Goal: Information Seeking & Learning: Learn about a topic

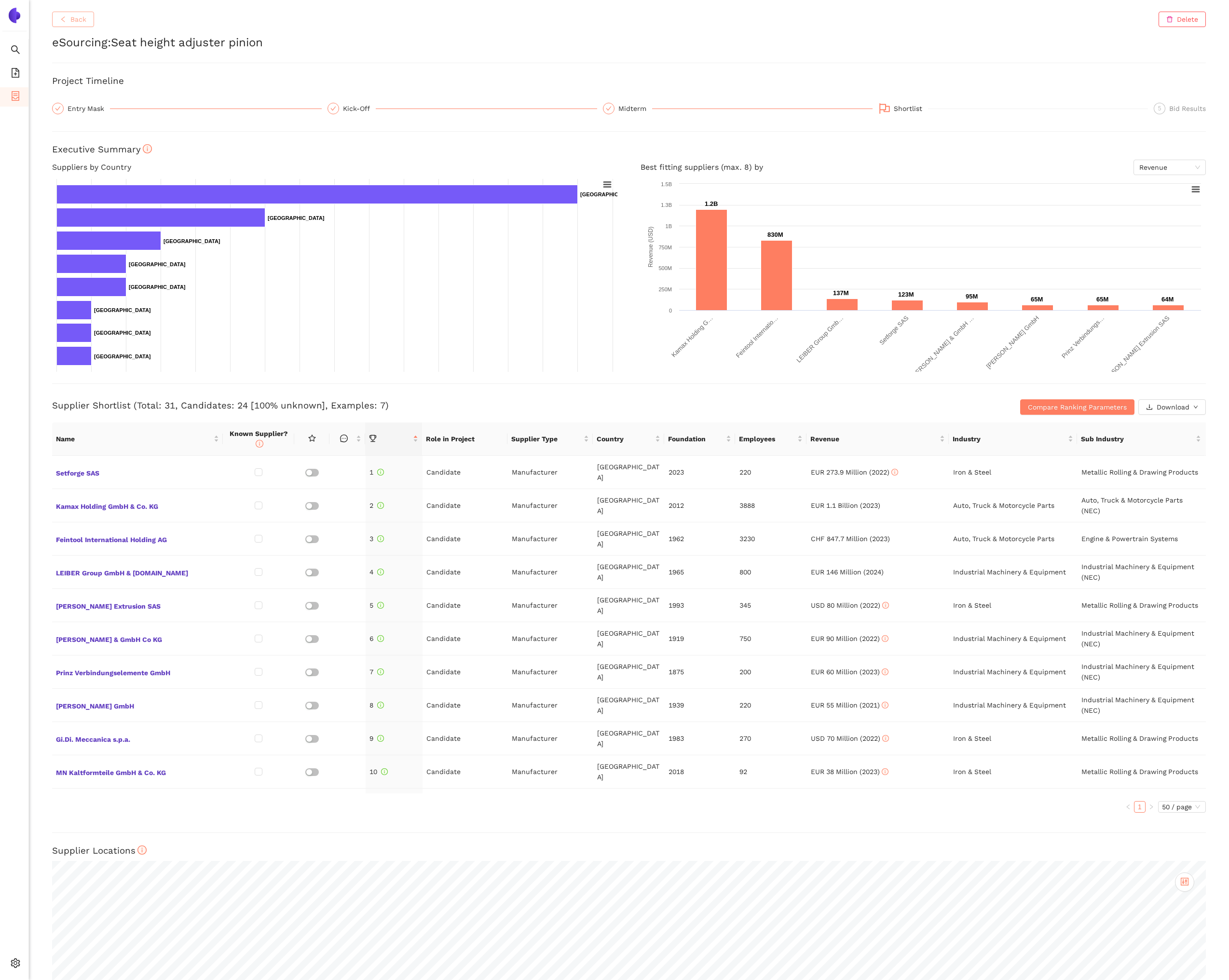
click at [83, 19] on span "Back" at bounding box center [78, 19] width 16 height 11
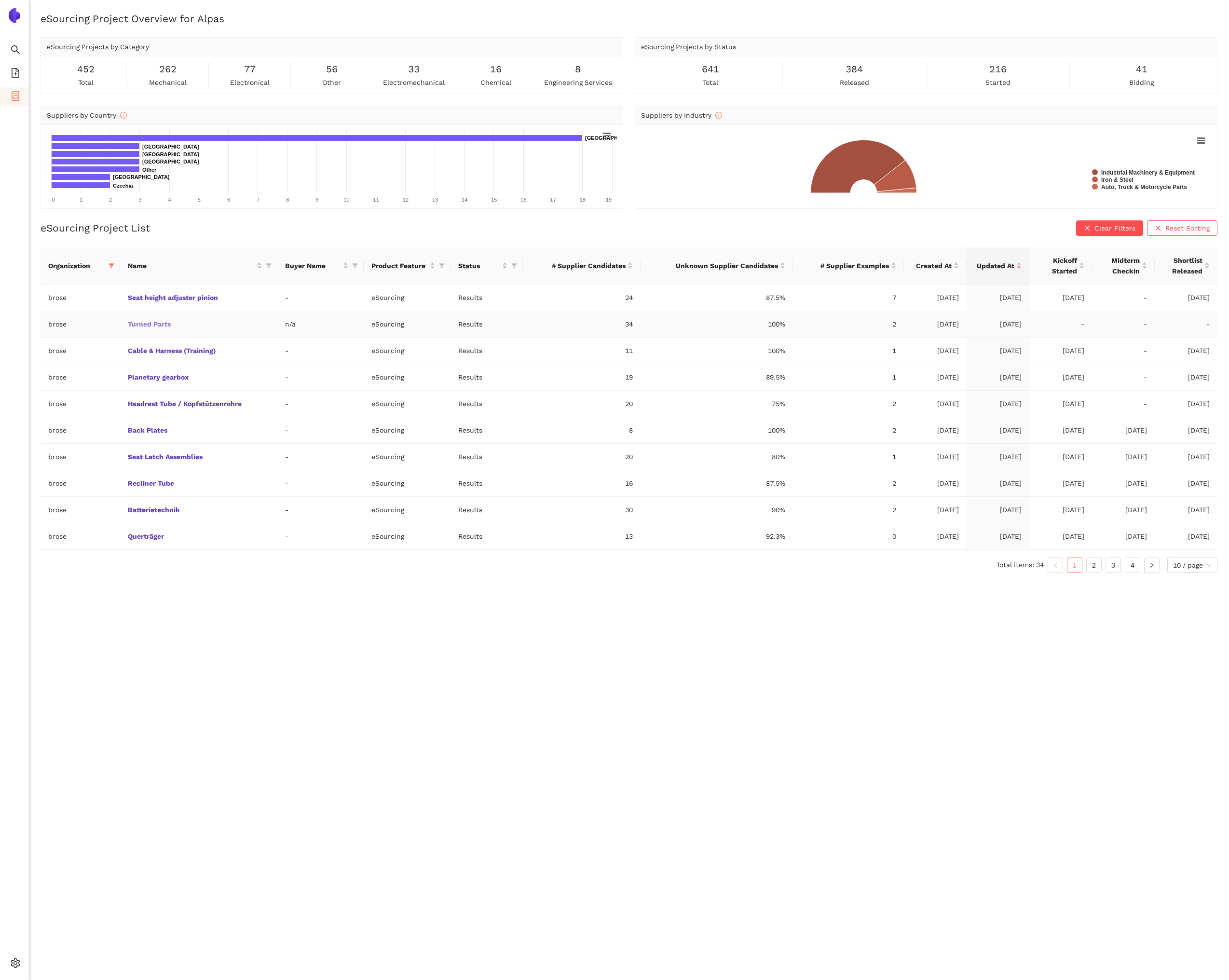
click at [0, 0] on link "Turned Parts" at bounding box center [0, 0] width 0 height 0
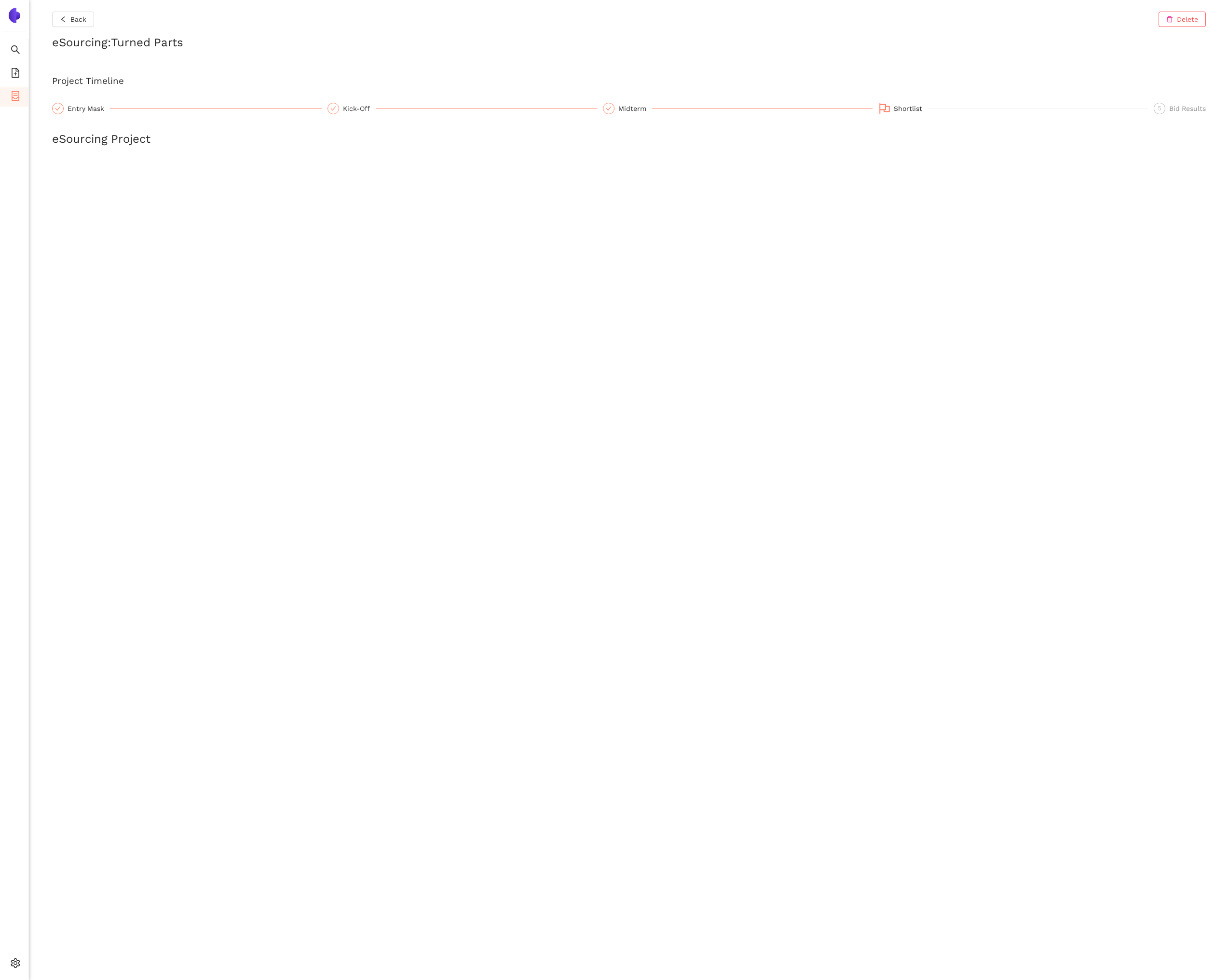
click at [823, 105] on div "Shortlist" at bounding box center [911, 108] width 34 height 12
click at [53, 380] on span "Internal Area" at bounding box center [70, 894] width 43 height 8
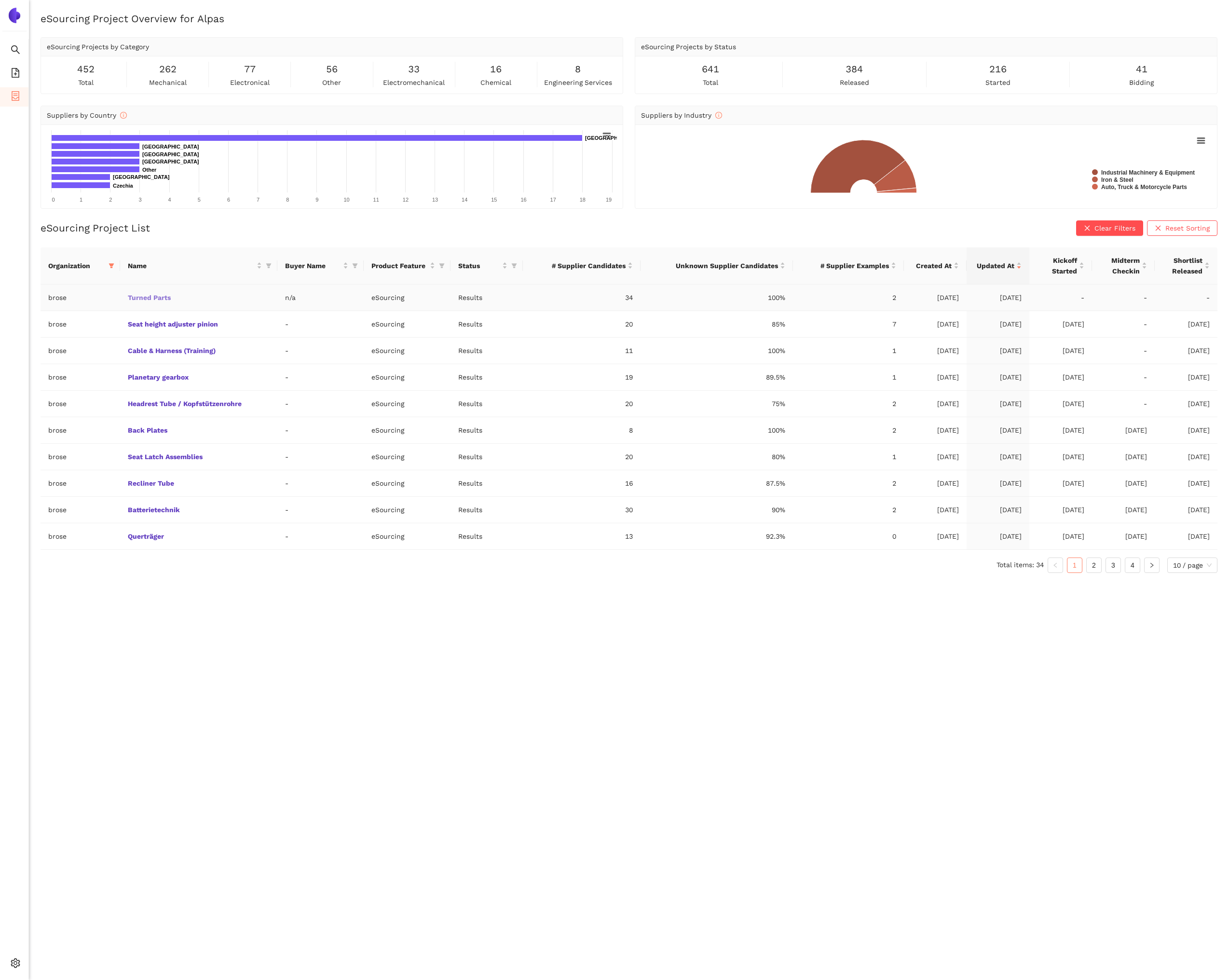
click at [0, 0] on link "Turned Parts" at bounding box center [0, 0] width 0 height 0
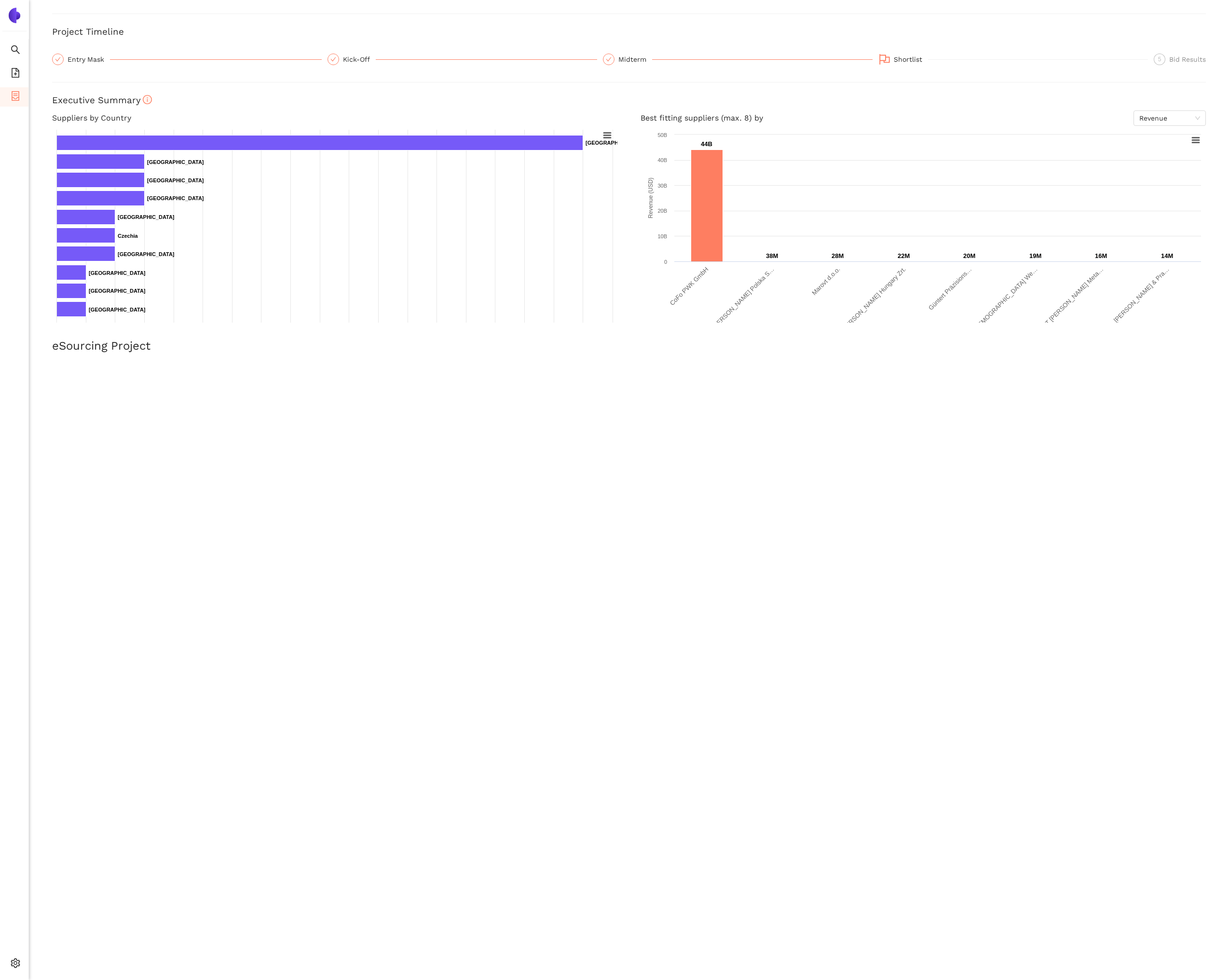
scroll to position [48, 0]
click at [98, 63] on div "Entry Mask" at bounding box center [89, 60] width 42 height 12
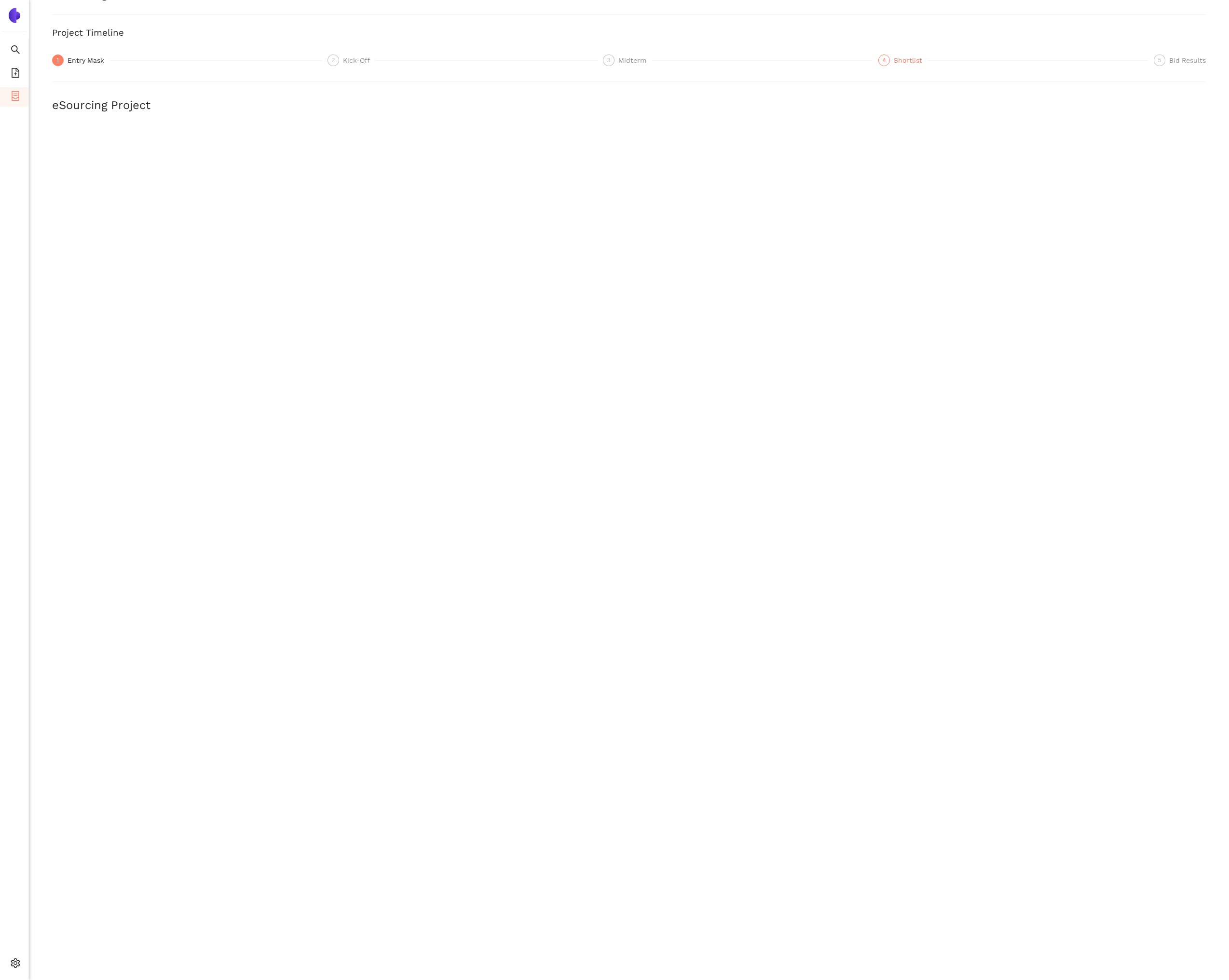
click at [906, 63] on div "Shortlist" at bounding box center [911, 60] width 34 height 12
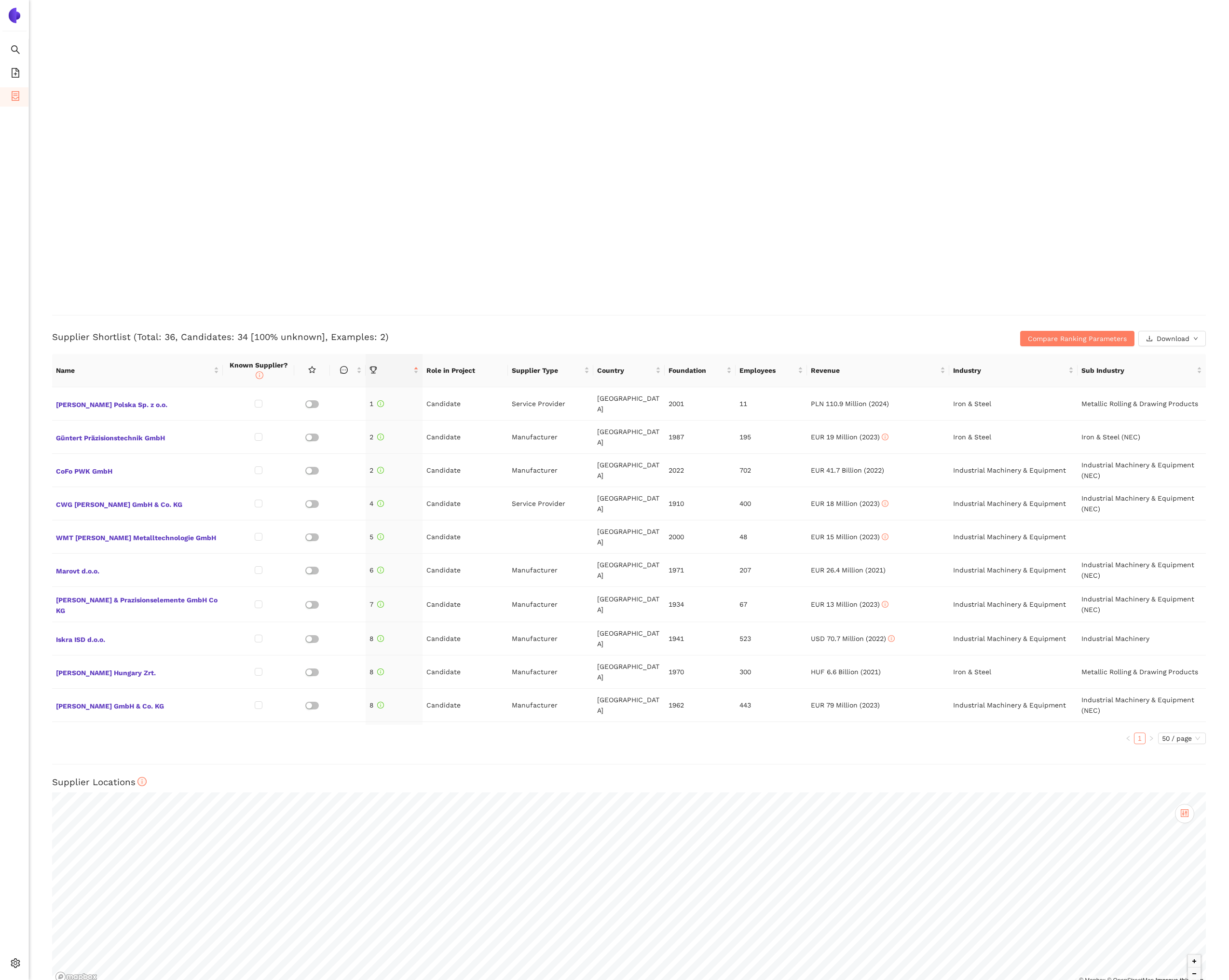
scroll to position [1186, 0]
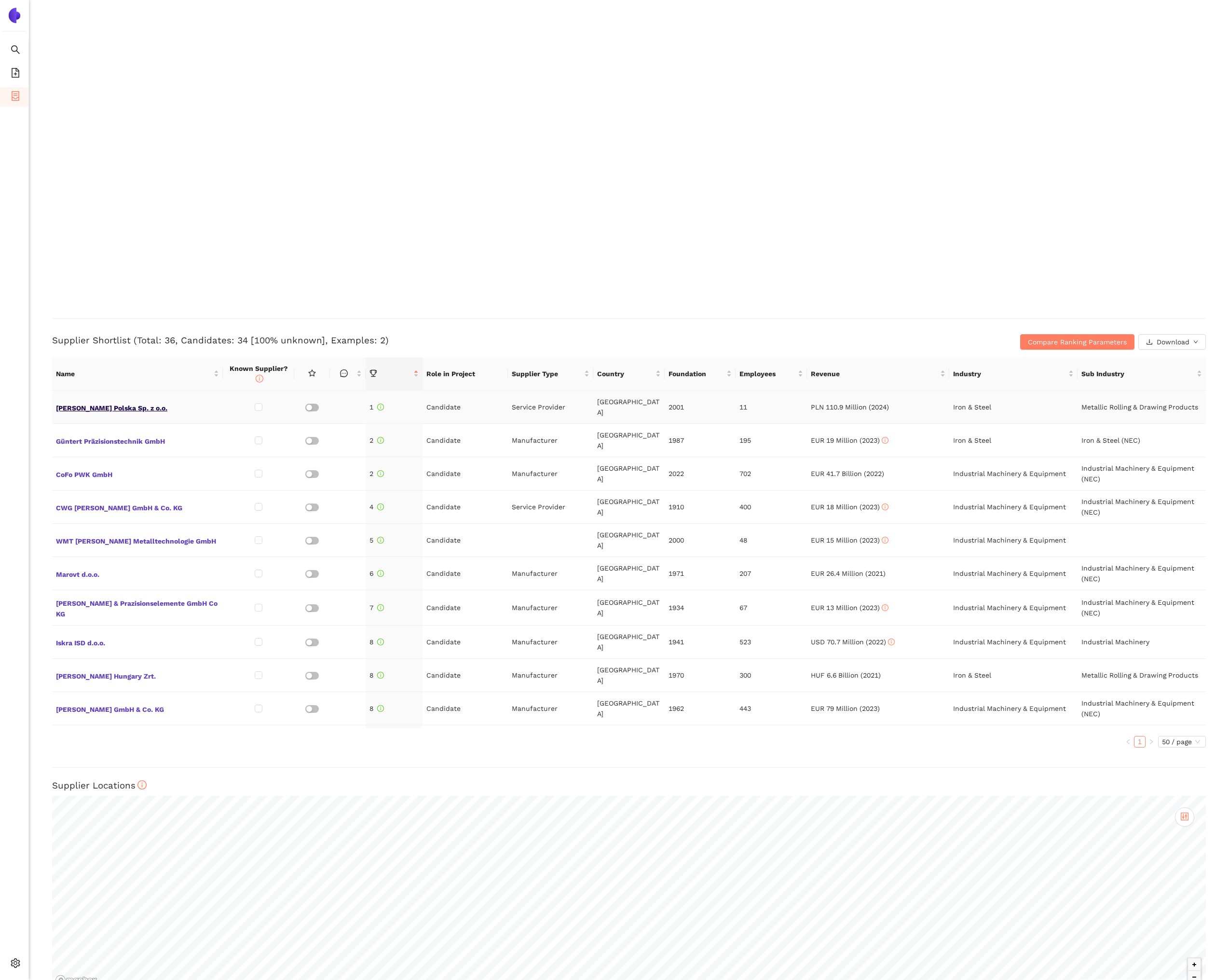
click at [139, 404] on span "[PERSON_NAME] Polska Sp. z o.o." at bounding box center [138, 406] width 163 height 12
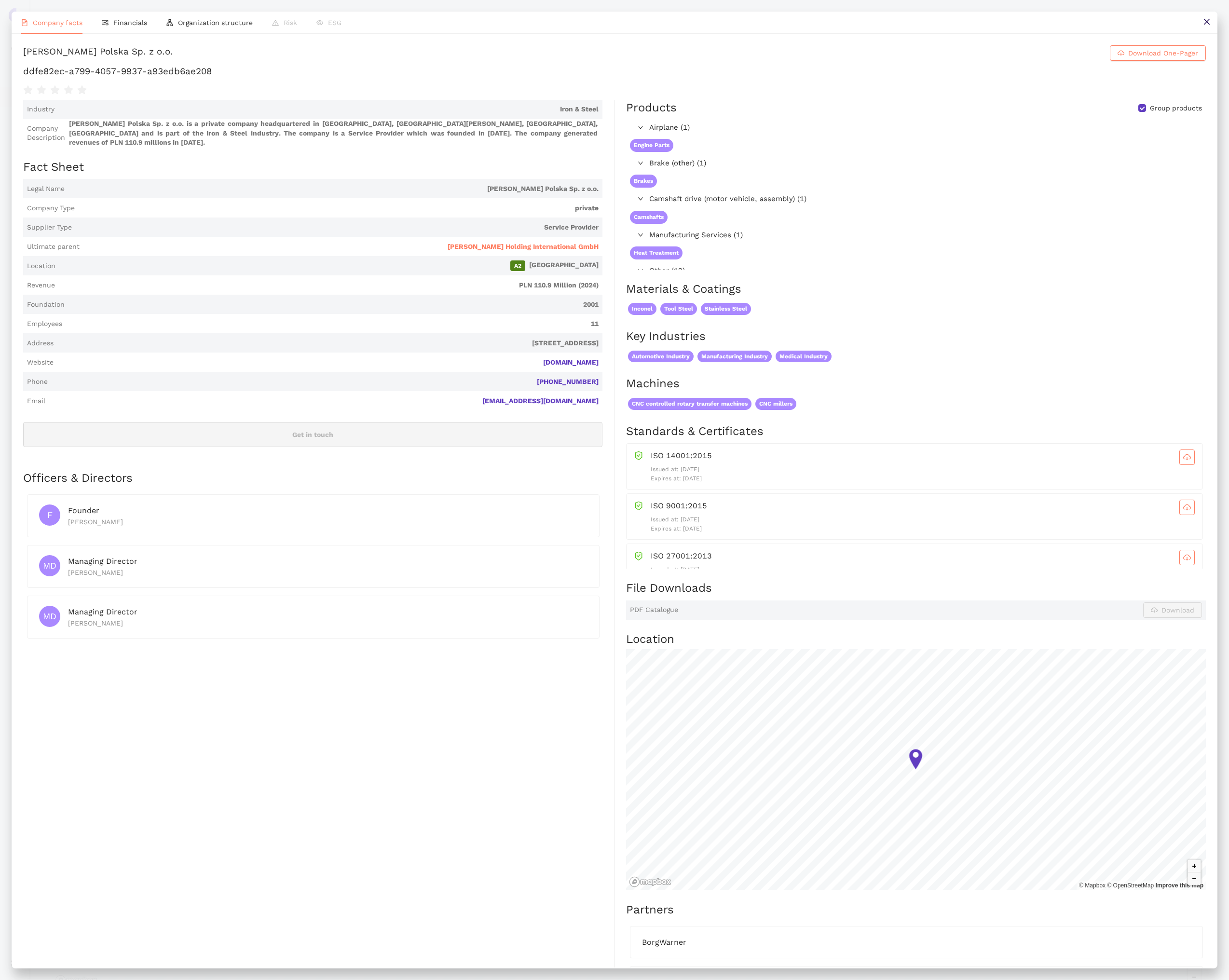
click at [104, 54] on div "[PERSON_NAME] Polska Sp. z o.o." at bounding box center [98, 53] width 150 height 16
copy h1 "A. Berger Polska Sp. z o.o. Download One-Pager"
click at [163, 68] on h1 "ddfe82ec-a799-4057-9937-a93edb6ae208" at bounding box center [614, 71] width 1183 height 12
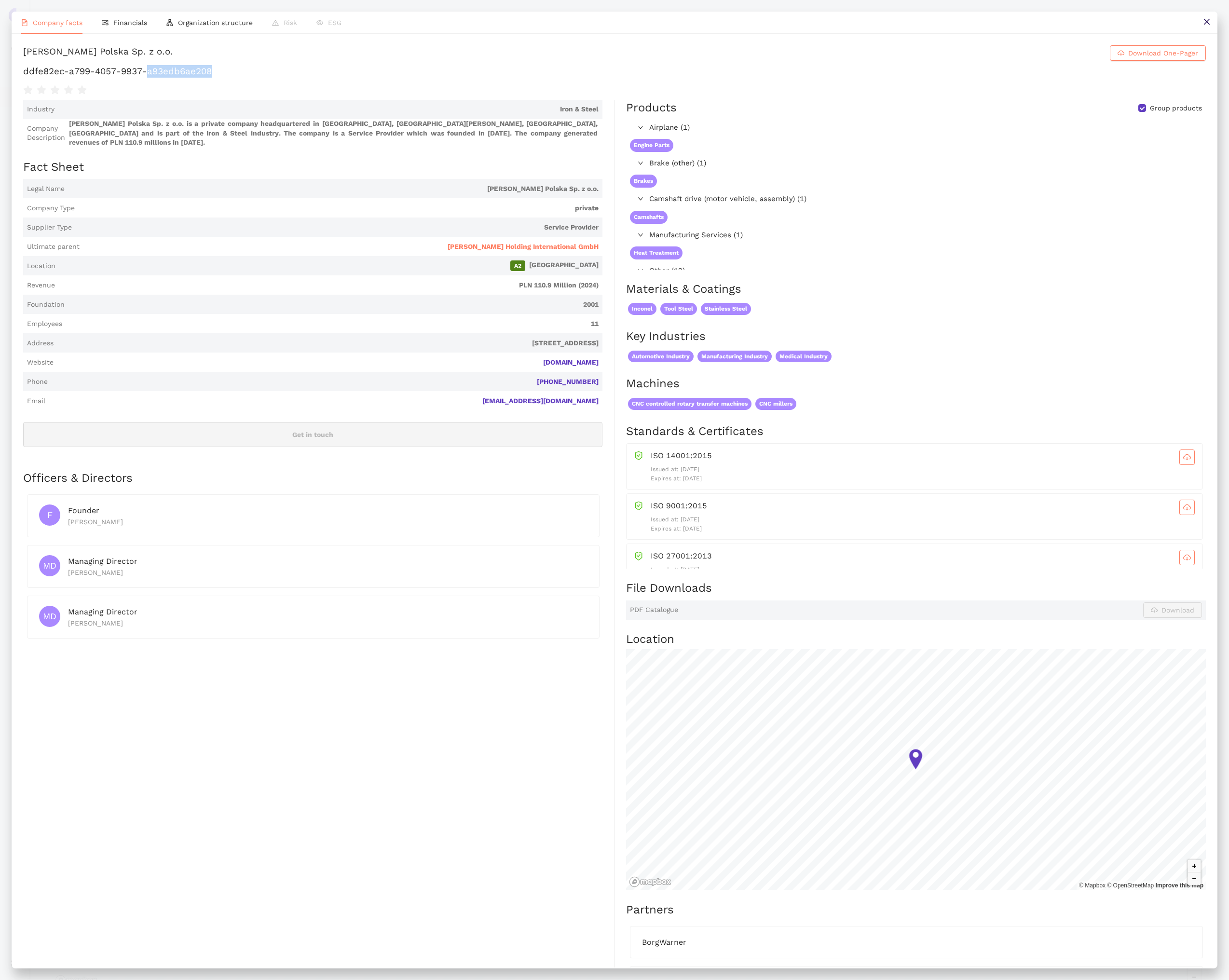
click at [163, 68] on h1 "ddfe82ec-a799-4057-9937-a93edb6ae208" at bounding box center [614, 71] width 1183 height 12
copy div "ddfe82ec-a799-4057-9937-a93edb6ae208"
click at [1205, 30] on button at bounding box center [1206, 23] width 21 height 21
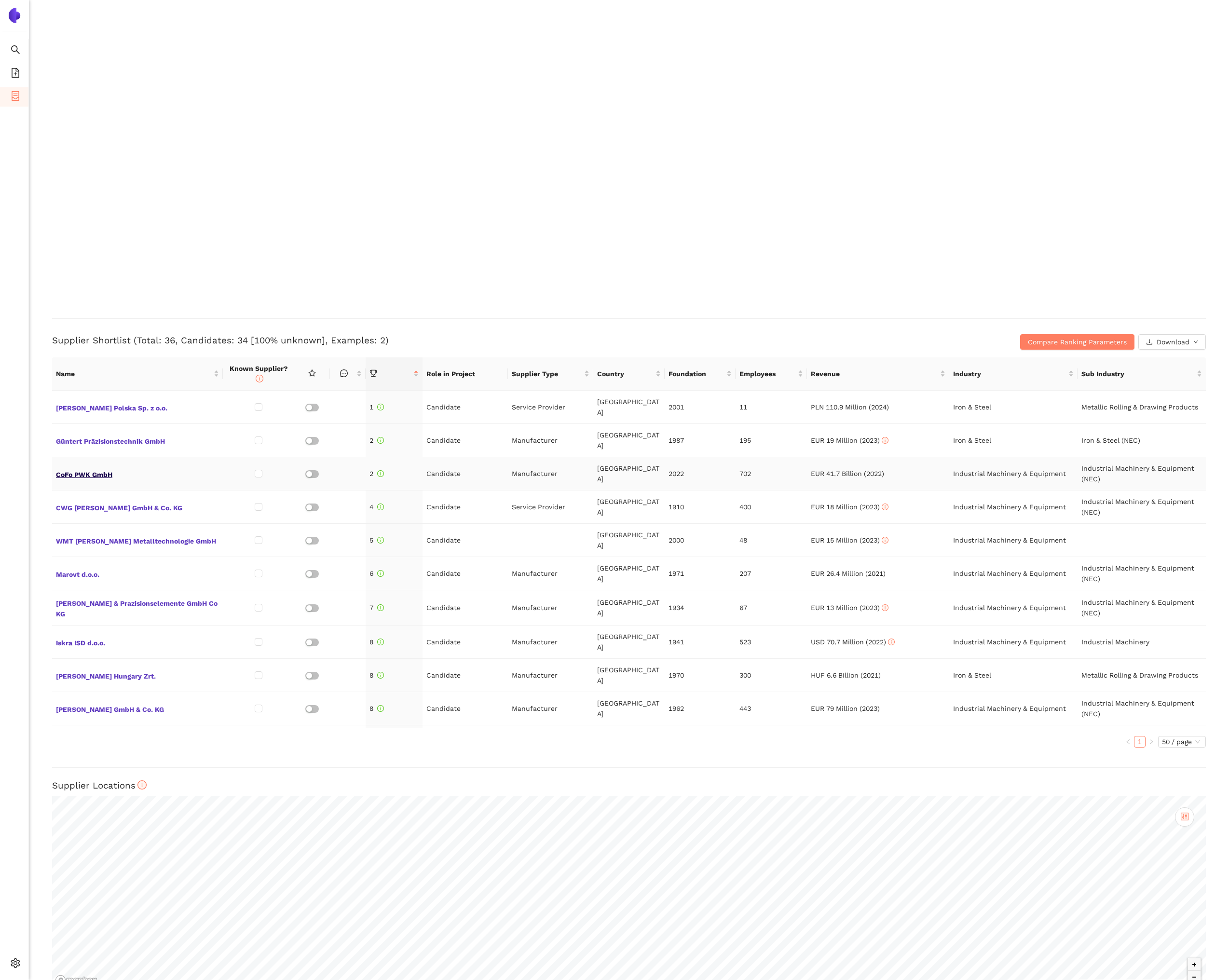
click at [96, 467] on span "CoFo PWK GmbH" at bounding box center [138, 473] width 163 height 12
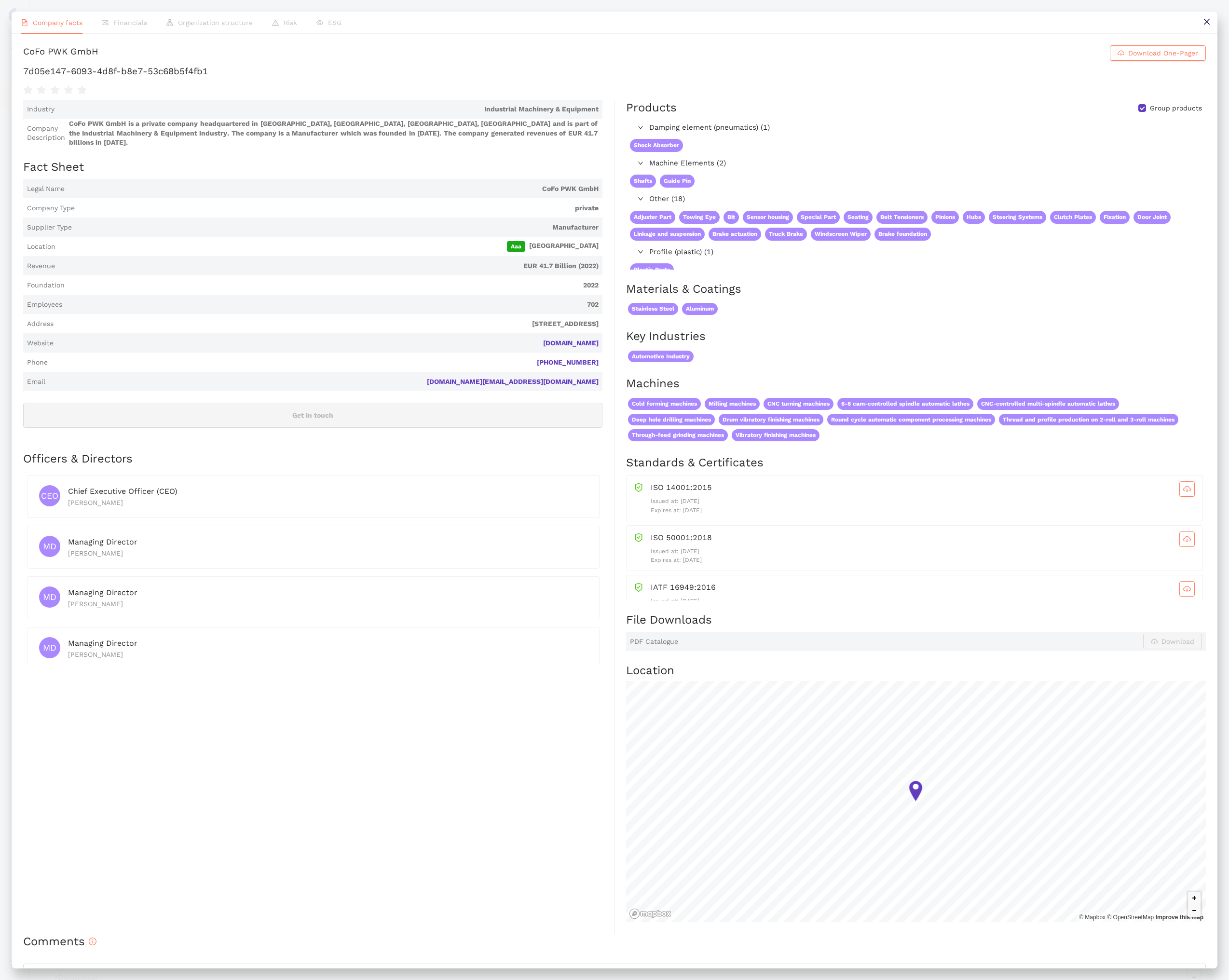
click at [89, 54] on div "CoFo PWK GmbH" at bounding box center [61, 53] width 75 height 16
copy h1 "CoFo PWK GmbH Download One-Pager"
click at [1204, 26] on button at bounding box center [1206, 23] width 21 height 21
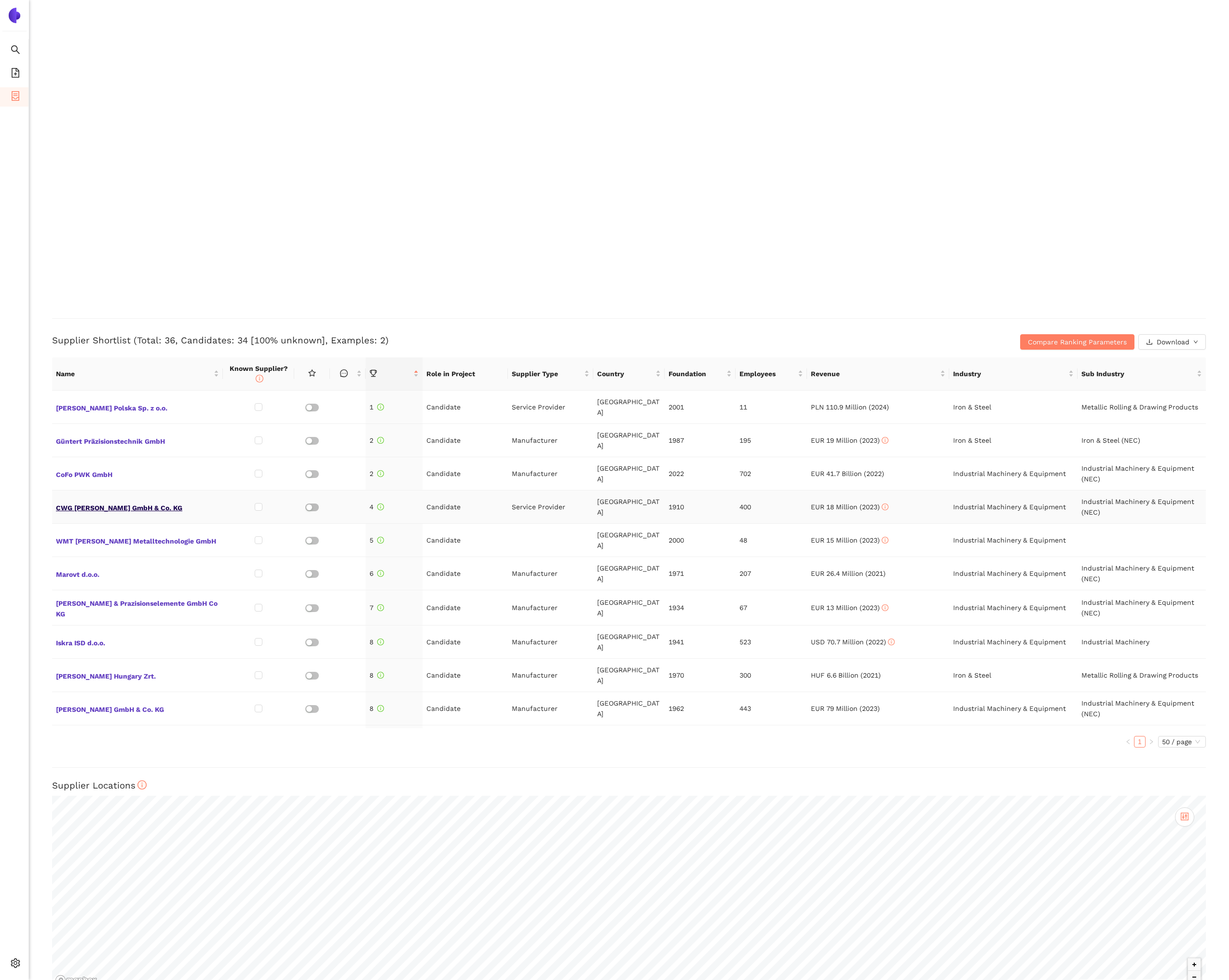
click at [149, 500] on span "CWG [PERSON_NAME] GmbH & Co. KG" at bounding box center [138, 506] width 163 height 12
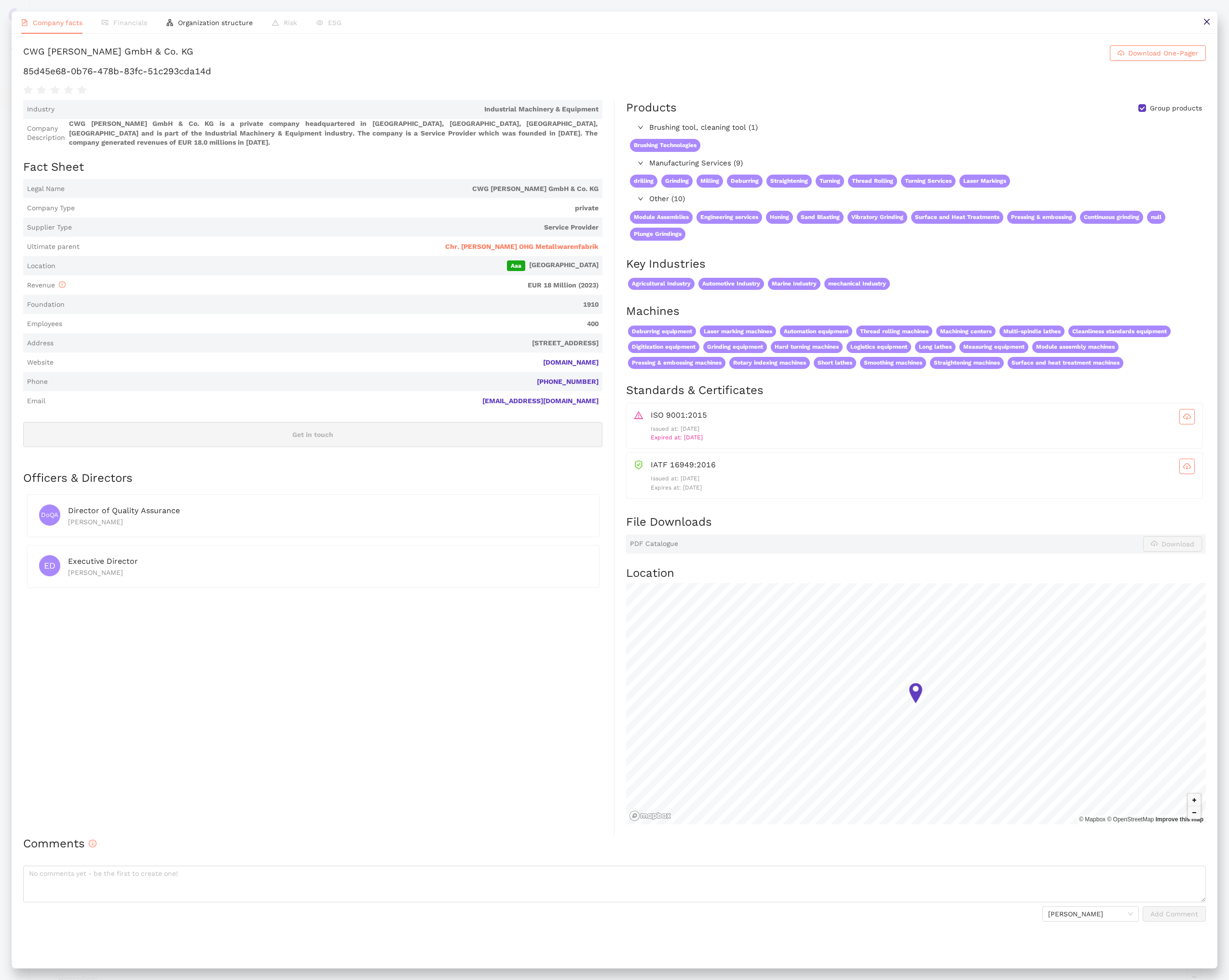
click at [172, 54] on div "CWG [PERSON_NAME] GmbH & Co. KG" at bounding box center [108, 53] width 170 height 16
copy h1 "CWG Christian Weber GmbH & Co. KG Download One-Pager"
click at [163, 74] on h1 "85d45e68-0b76-478b-83fc-51c293cda14d" at bounding box center [614, 71] width 1183 height 12
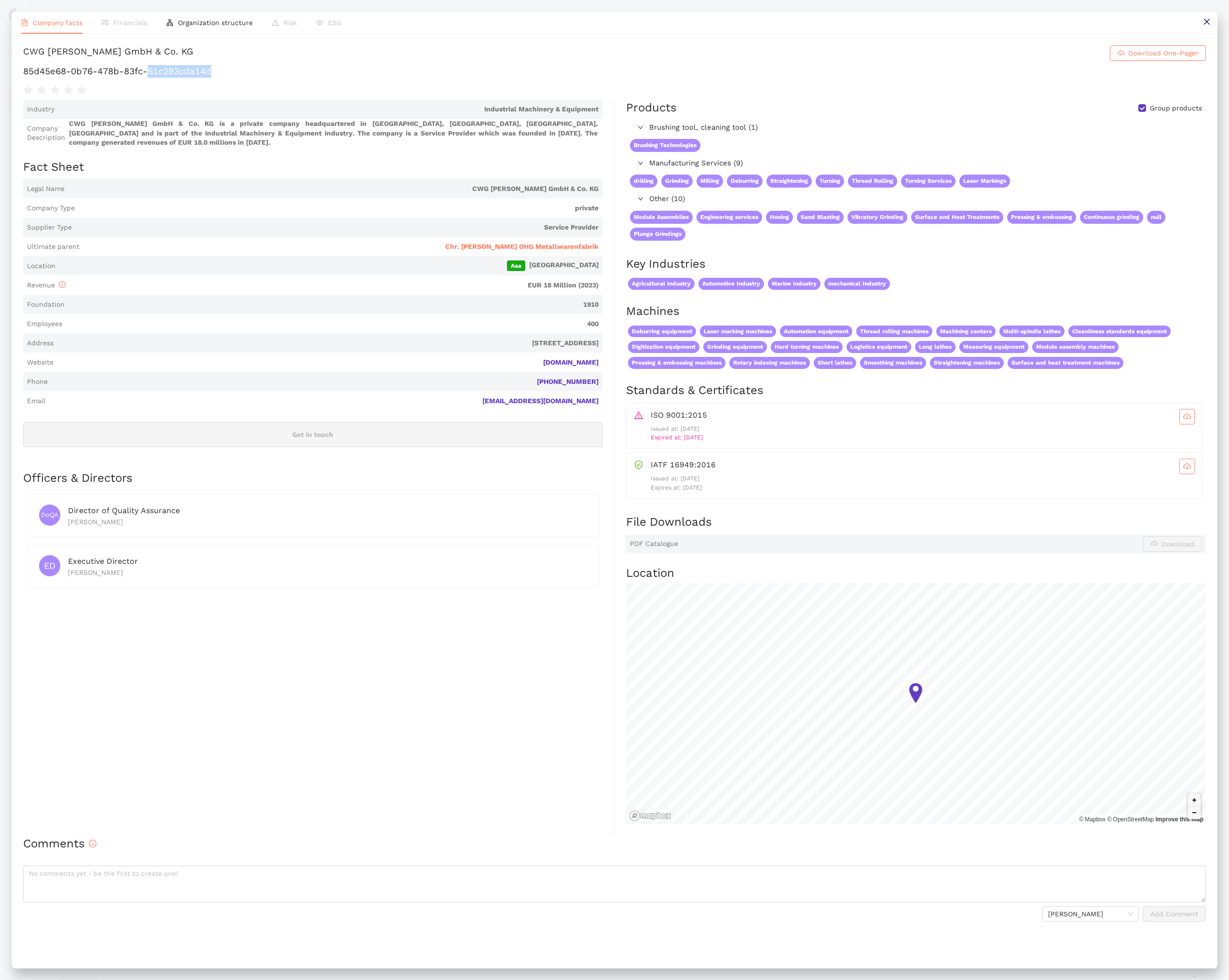
click at [163, 74] on h1 "85d45e68-0b76-478b-83fc-51c293cda14d" at bounding box center [614, 71] width 1183 height 12
copy div "85d45e68-0b76-478b-83fc-51c293cda14d"
click at [1214, 24] on button at bounding box center [1206, 23] width 21 height 21
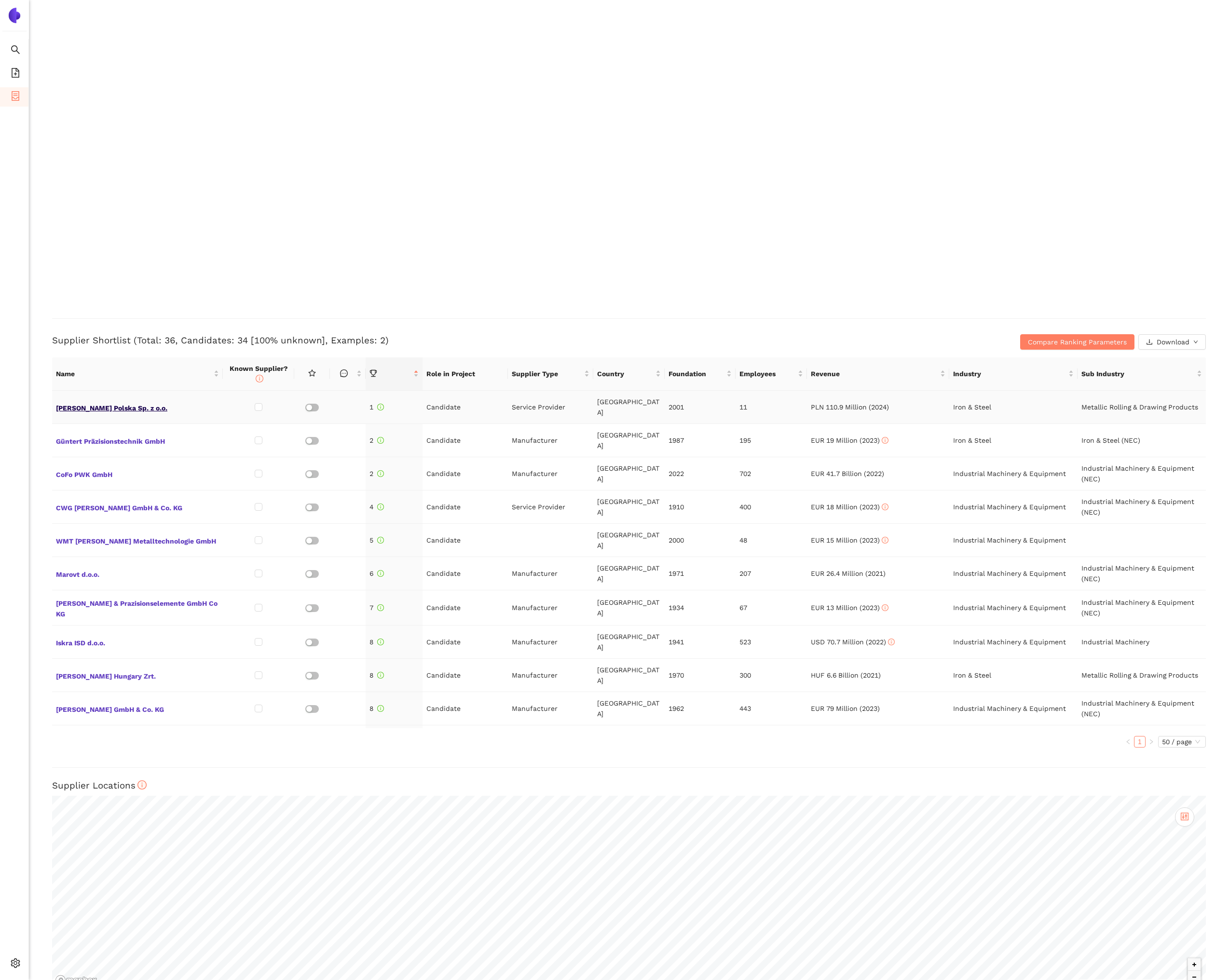
click at [121, 403] on span "[PERSON_NAME] Polska Sp. z o.o." at bounding box center [138, 406] width 163 height 12
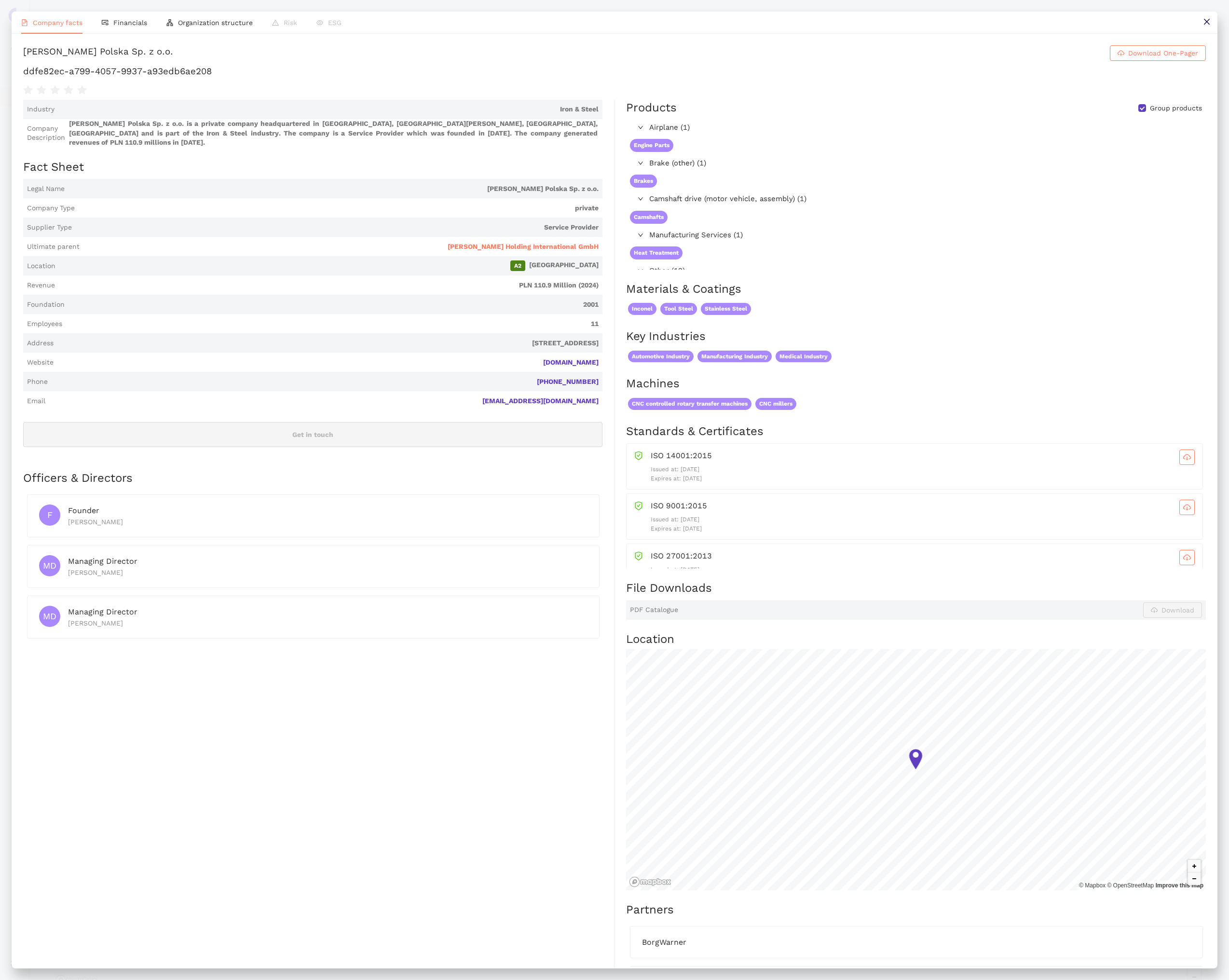
click at [182, 69] on h1 "ddfe82ec-a799-4057-9937-a93edb6ae208" at bounding box center [614, 71] width 1183 height 12
copy div "ddfe82ec-a799-4057-9937-a93edb6ae208"
click at [1206, 21] on icon "close" at bounding box center [1206, 21] width 6 height 6
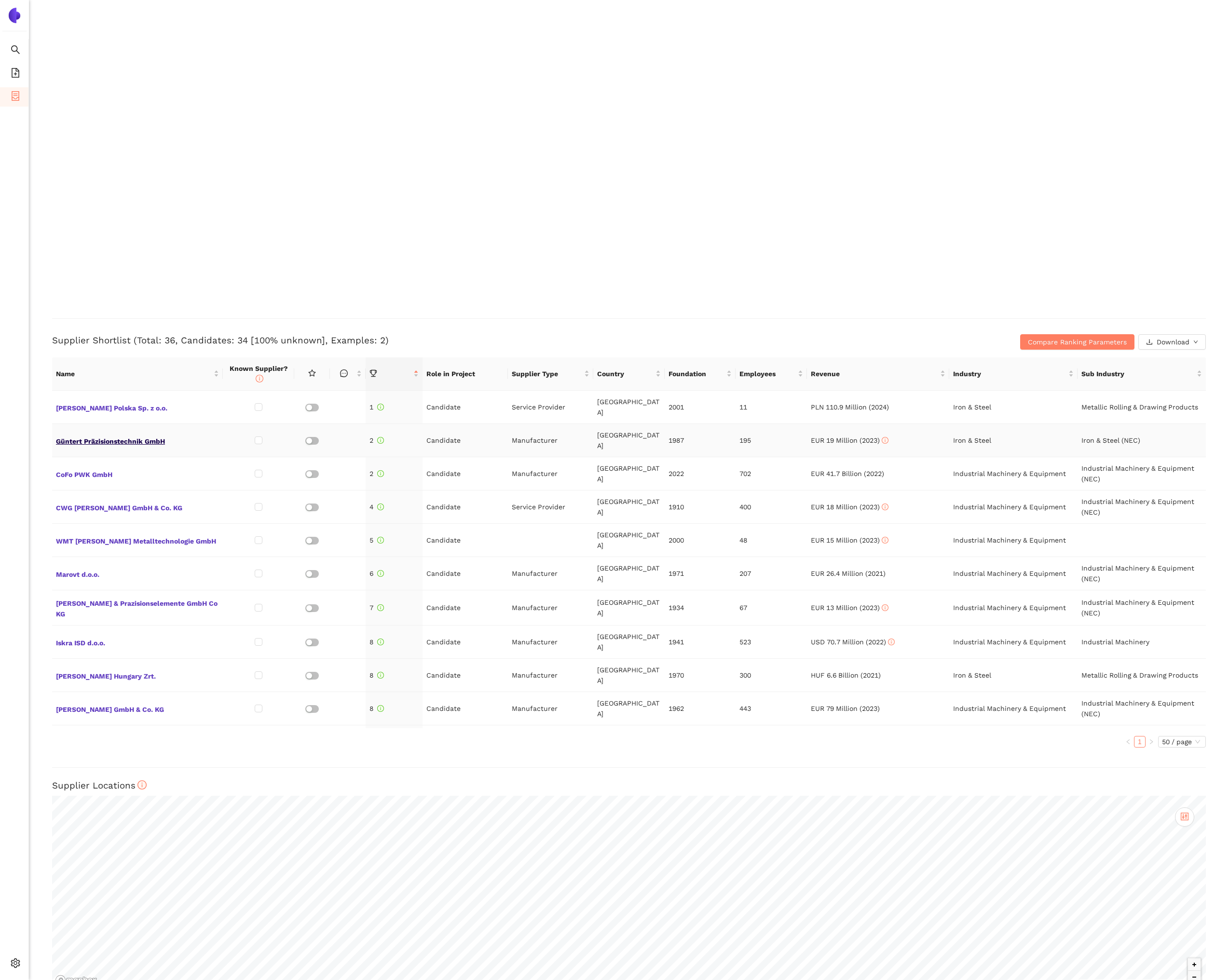
click at [123, 434] on span "Güntert Präzisionstechnik GmbH" at bounding box center [138, 440] width 163 height 12
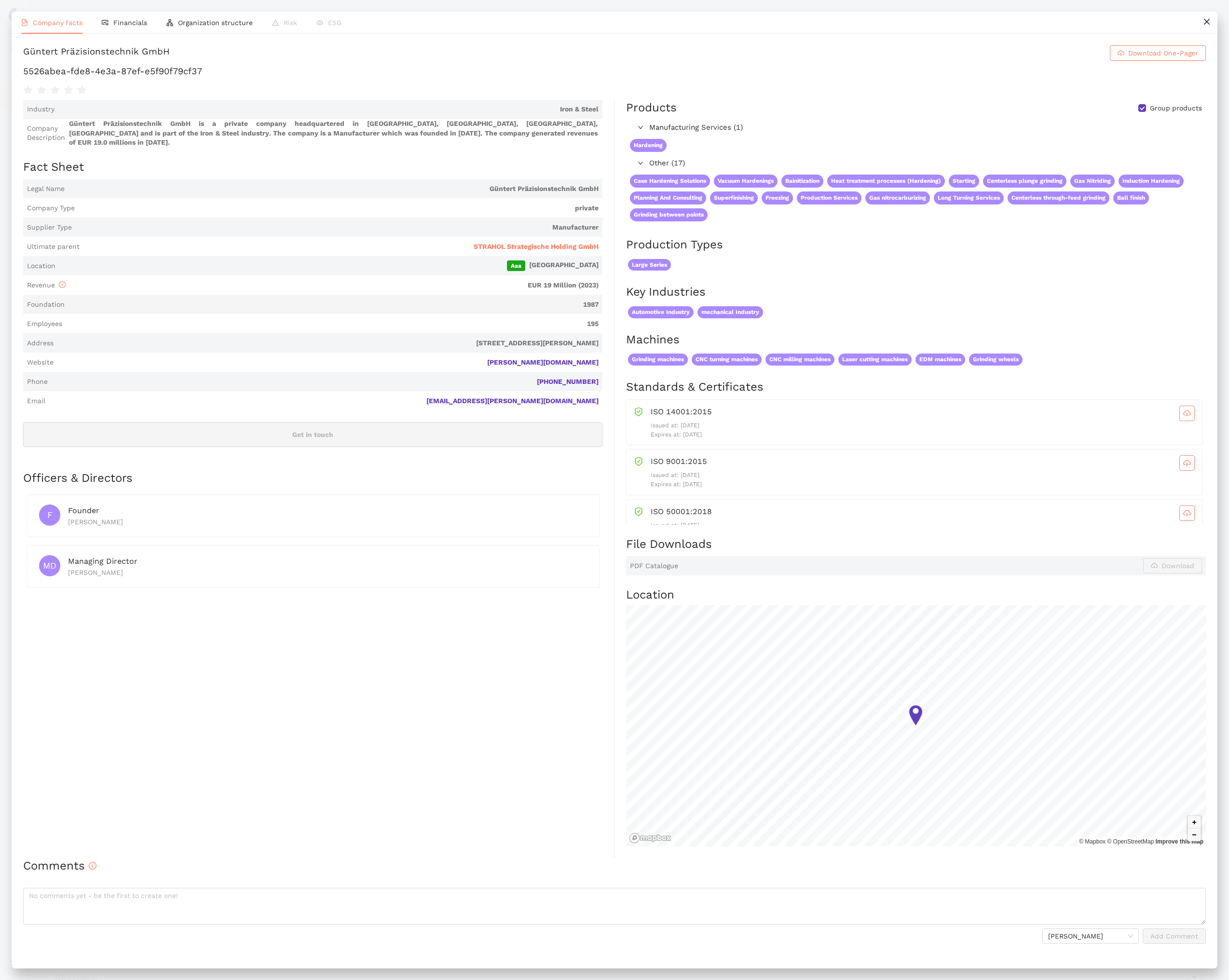
click at [157, 72] on h1 "5526abea-fde8-4e3a-87ef-e5f90f79cf37" at bounding box center [614, 71] width 1183 height 12
copy div "5526abea-fde8-4e3a-87ef-e5f90f79cf37"
click at [1212, 26] on button at bounding box center [1206, 23] width 21 height 21
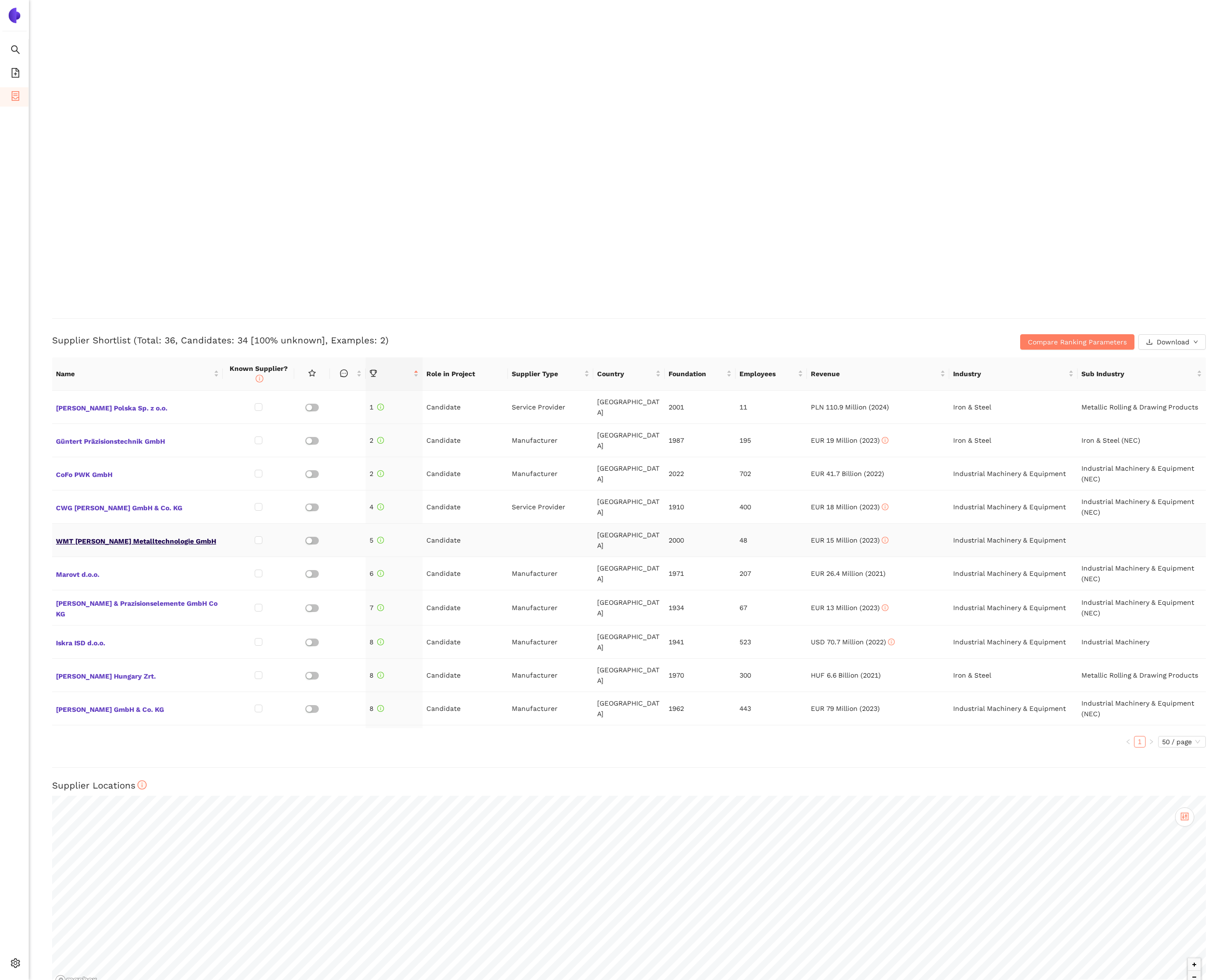
click at [170, 534] on span "WMT [PERSON_NAME] Metalltechnologie GmbH" at bounding box center [138, 540] width 163 height 12
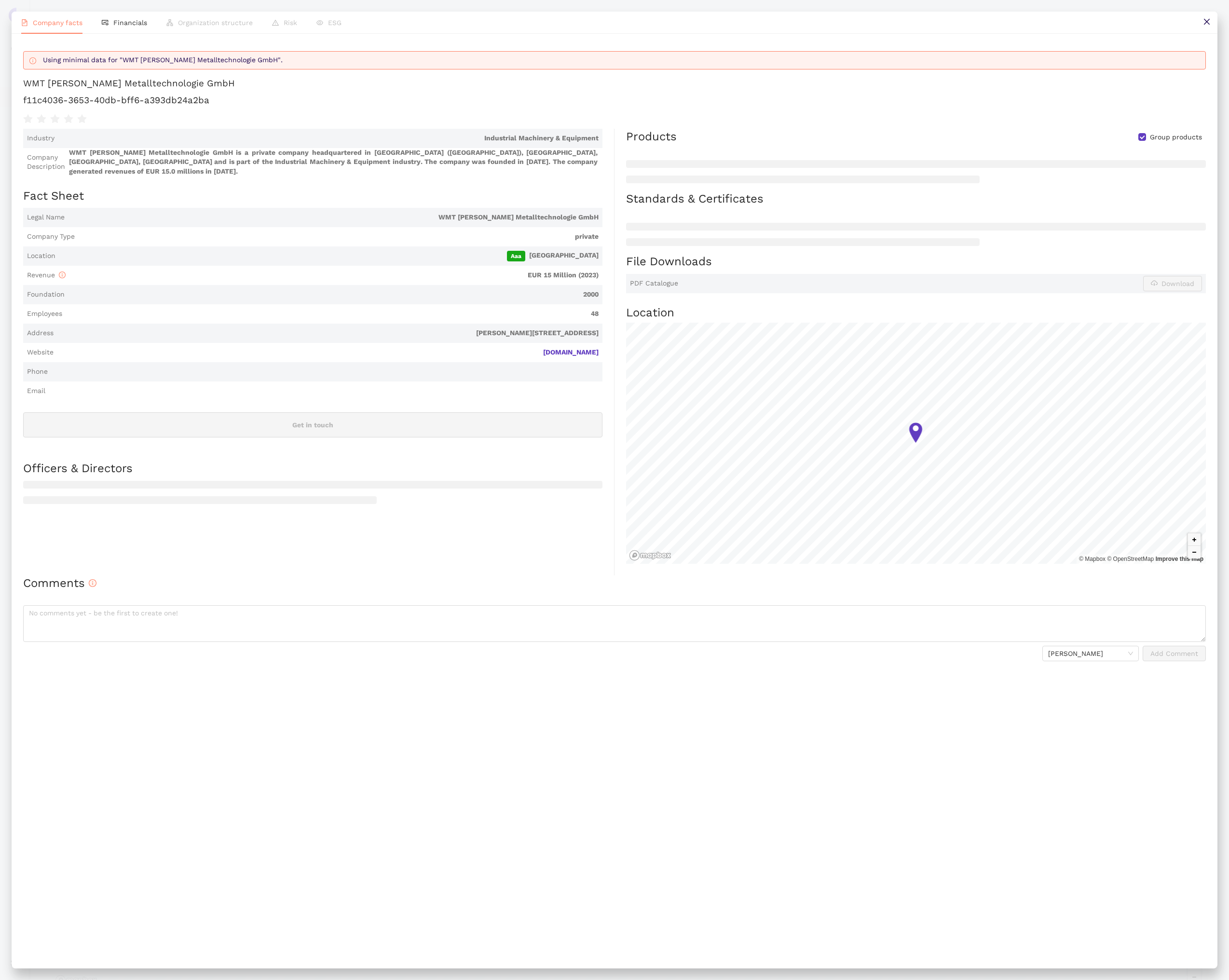
click at [158, 99] on h1 "f11c4036-3653-40db-bff6-a393db24a2ba" at bounding box center [614, 100] width 1183 height 12
copy div "f11c4036-3653-40db-bff6-a393db24a2ba"
click at [1201, 23] on button at bounding box center [1206, 23] width 21 height 21
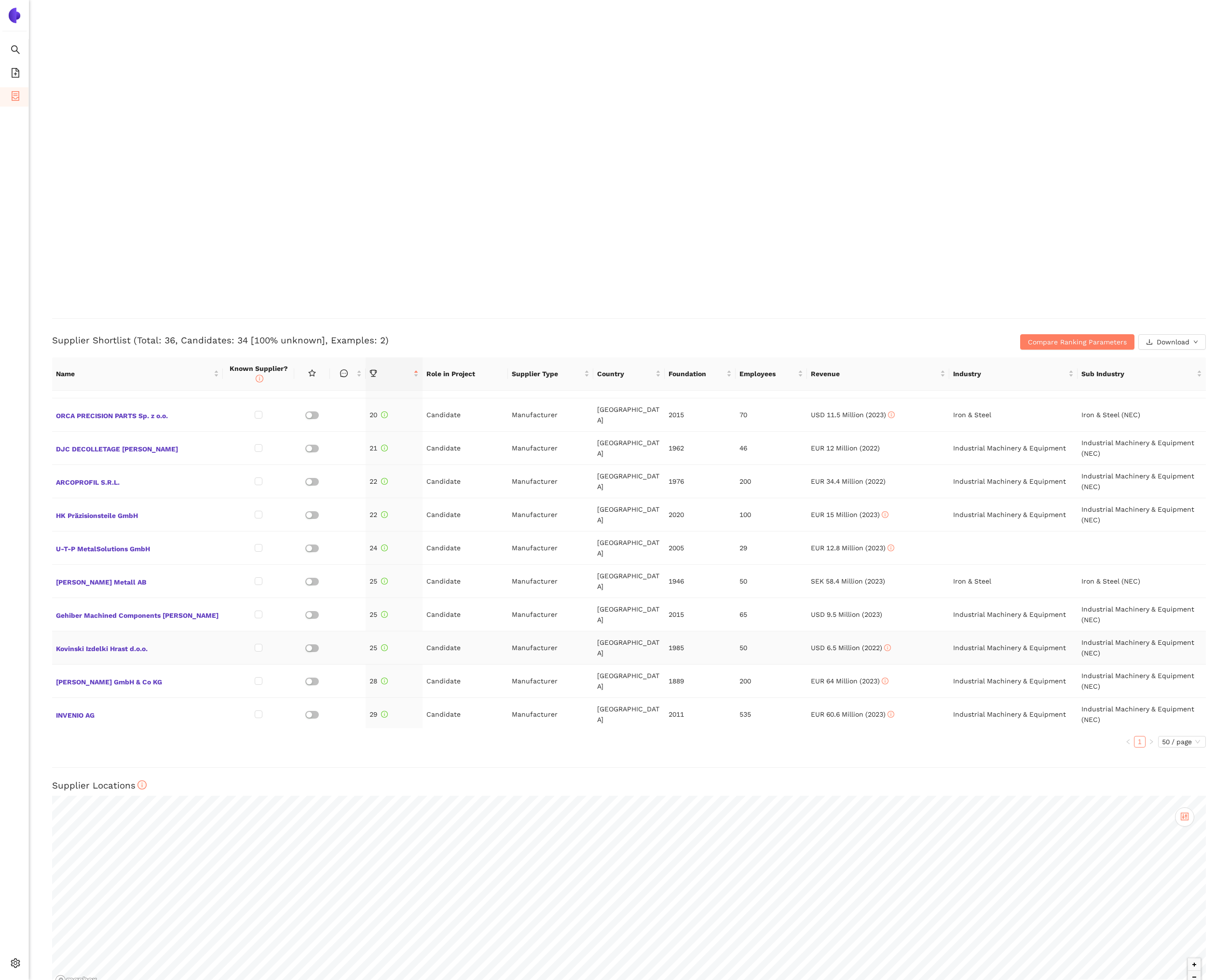
scroll to position [650, 0]
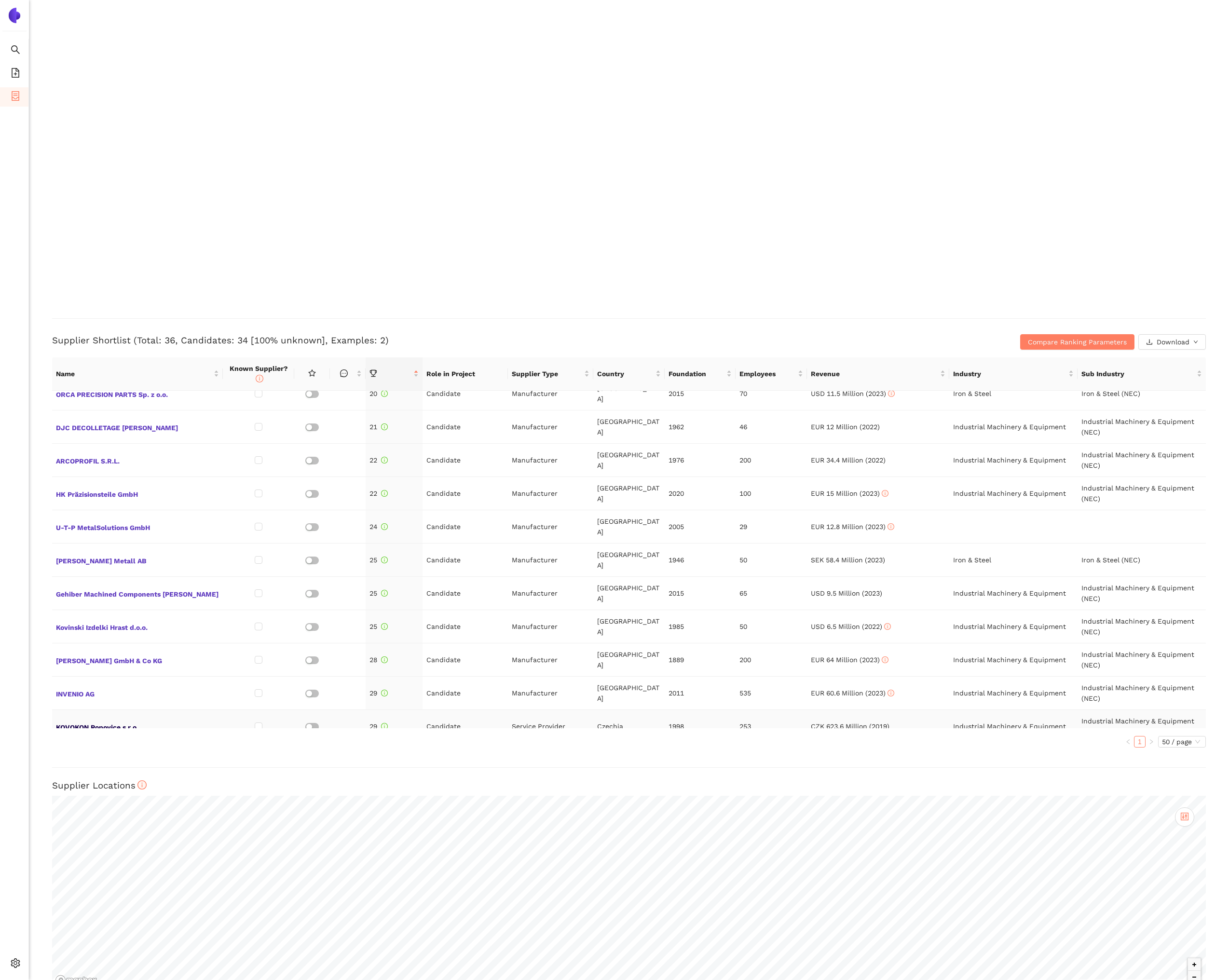
click at [107, 720] on span "KOVOKON Popovice s.r.o." at bounding box center [138, 726] width 163 height 12
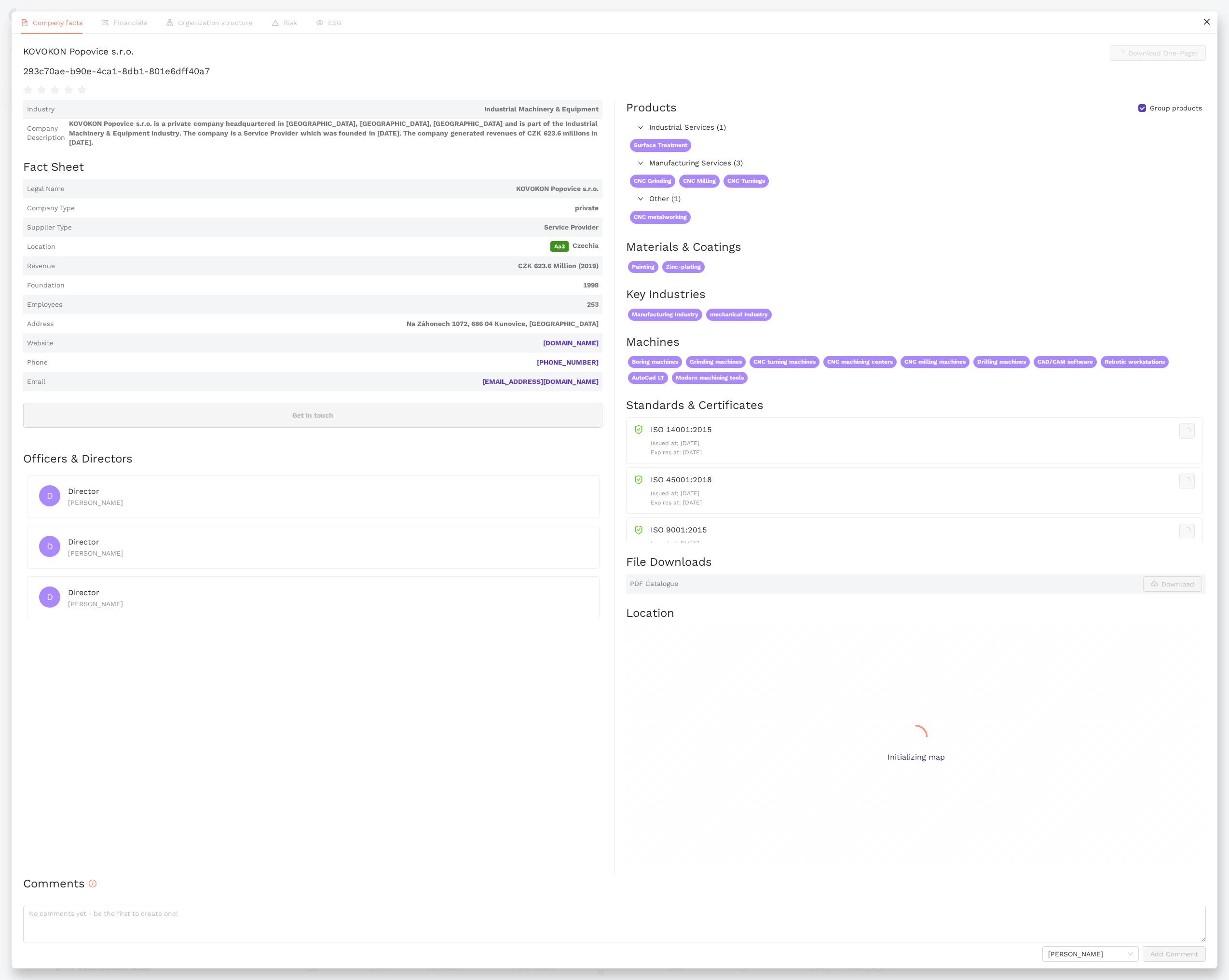
scroll to position [1178, 0]
click at [175, 71] on h1 "293c70ae-b90e-4ca1-8db1-801e6dff40a7" at bounding box center [614, 71] width 1183 height 12
copy div "293c70ae-b90e-4ca1-8db1-801e6dff40a7"
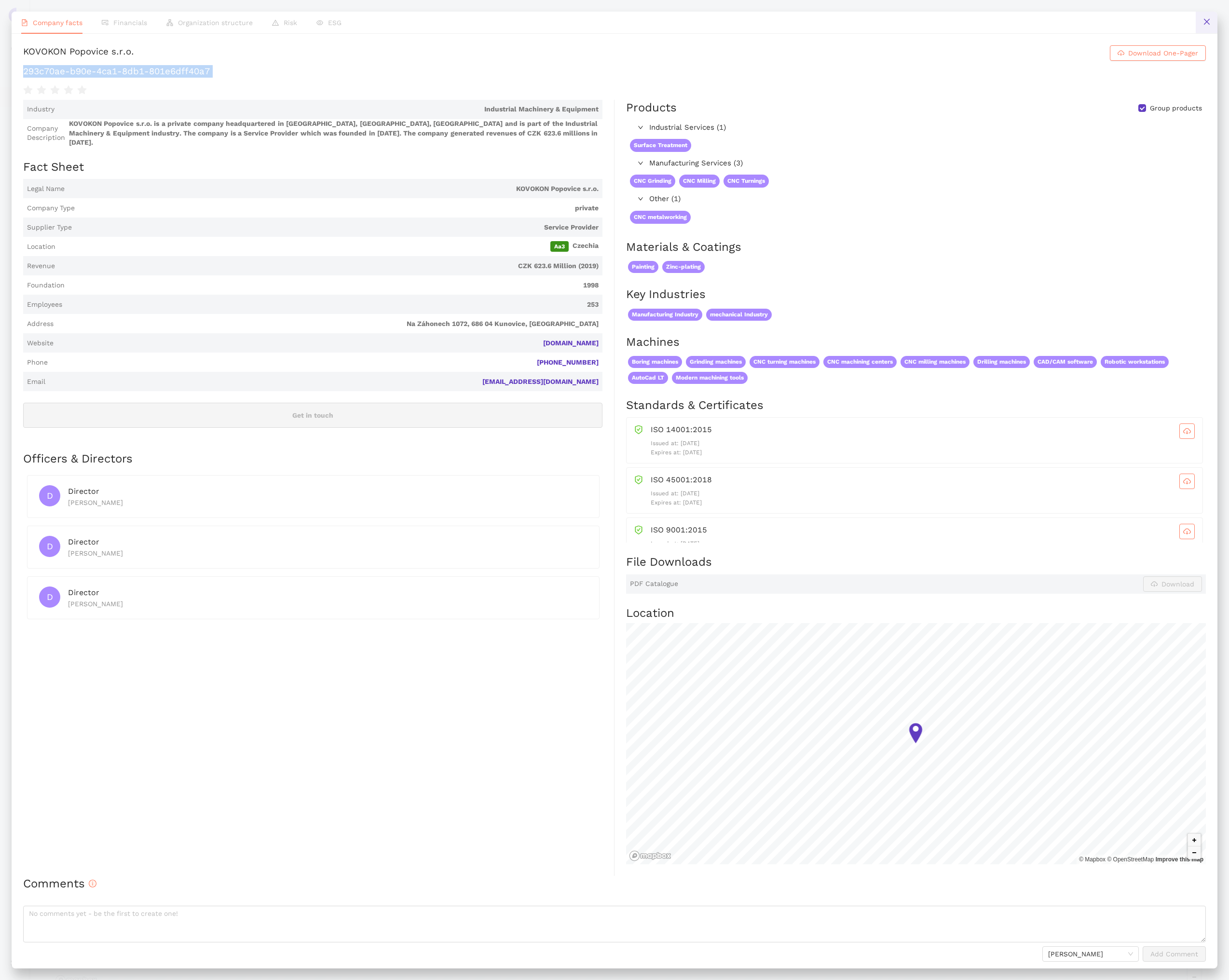
click at [1203, 25] on icon "close" at bounding box center [1206, 21] width 8 height 8
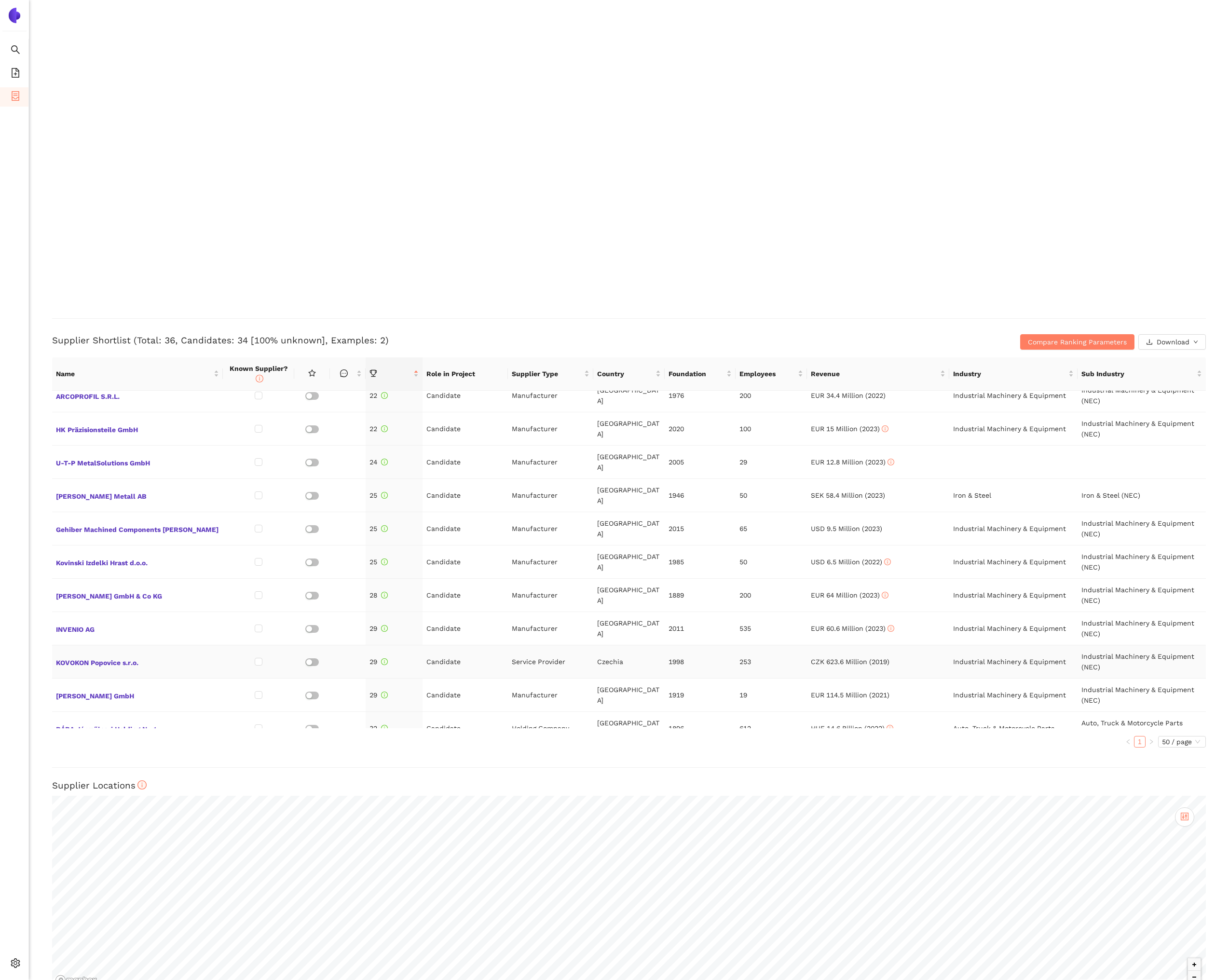
scroll to position [716, 0]
click at [157, 720] on span "RÁBA Járműipari Holding Nyrt." at bounding box center [138, 726] width 163 height 12
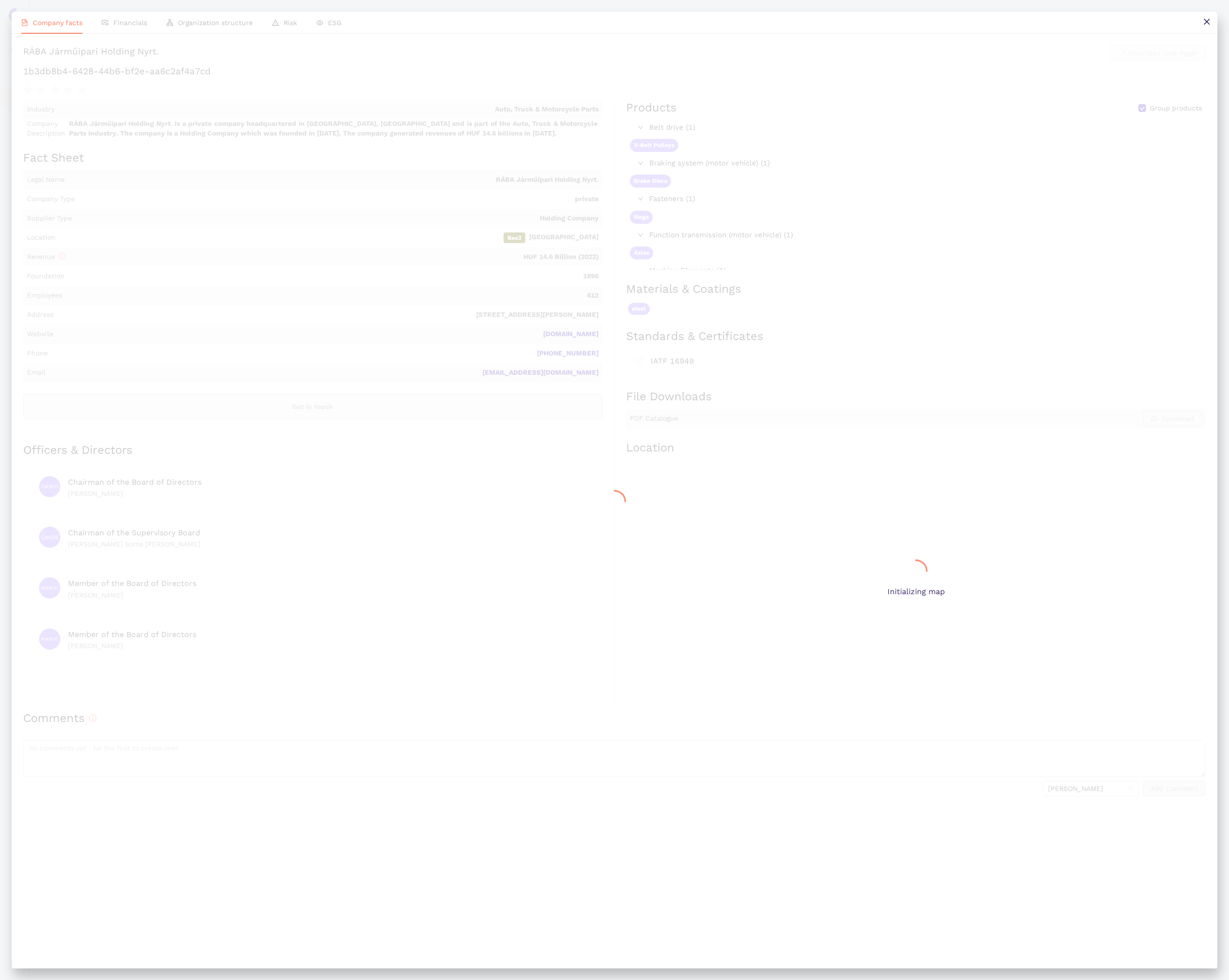
scroll to position [1178, 0]
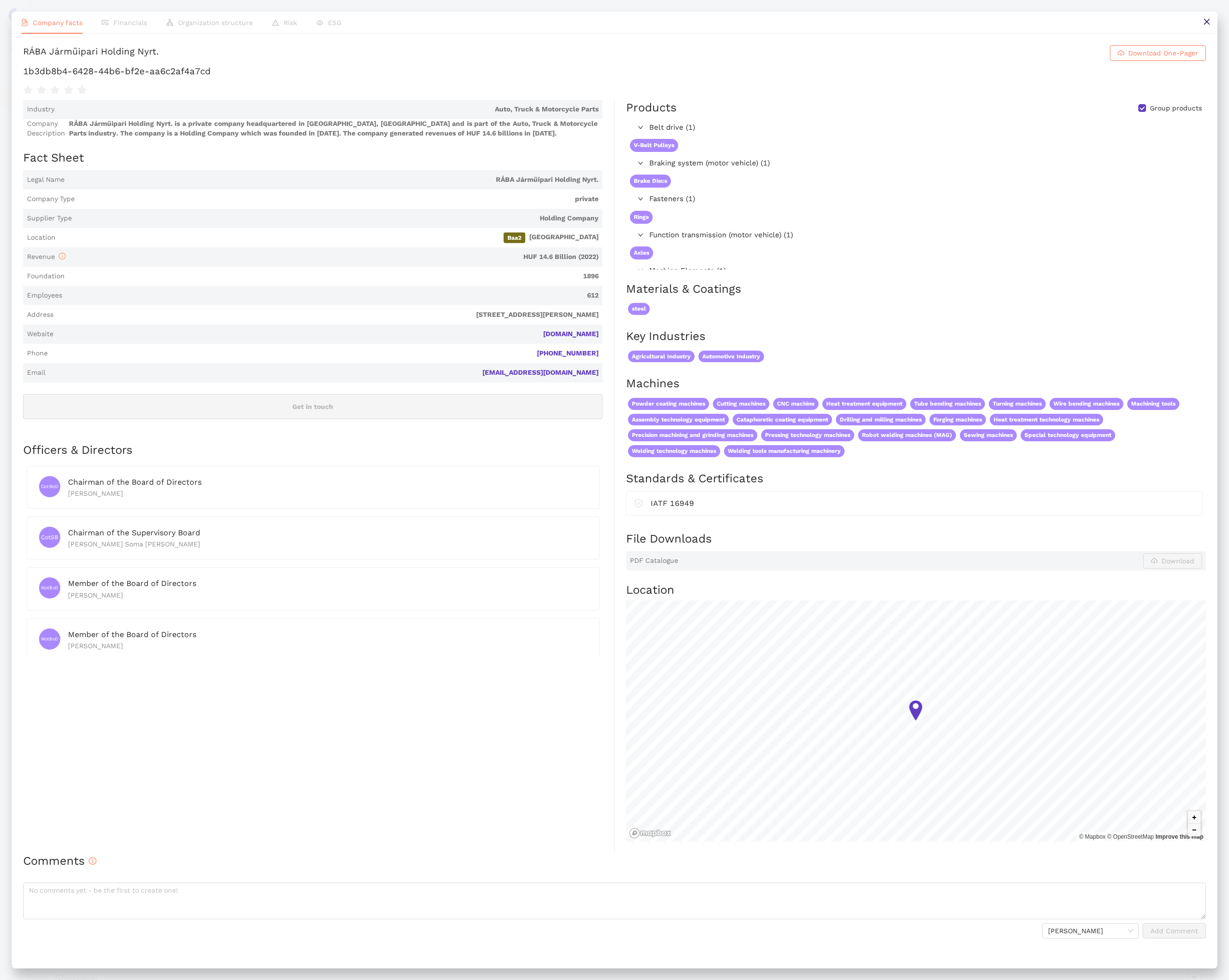
click at [187, 68] on h1 "1b3db8b4-6428-44b6-bf2e-aa6c2af4a7cd" at bounding box center [614, 71] width 1183 height 12
copy div "1b3db8b4-6428-44b6-bf2e-aa6c2af4a7cd"
click at [1208, 24] on icon "close" at bounding box center [1206, 21] width 8 height 8
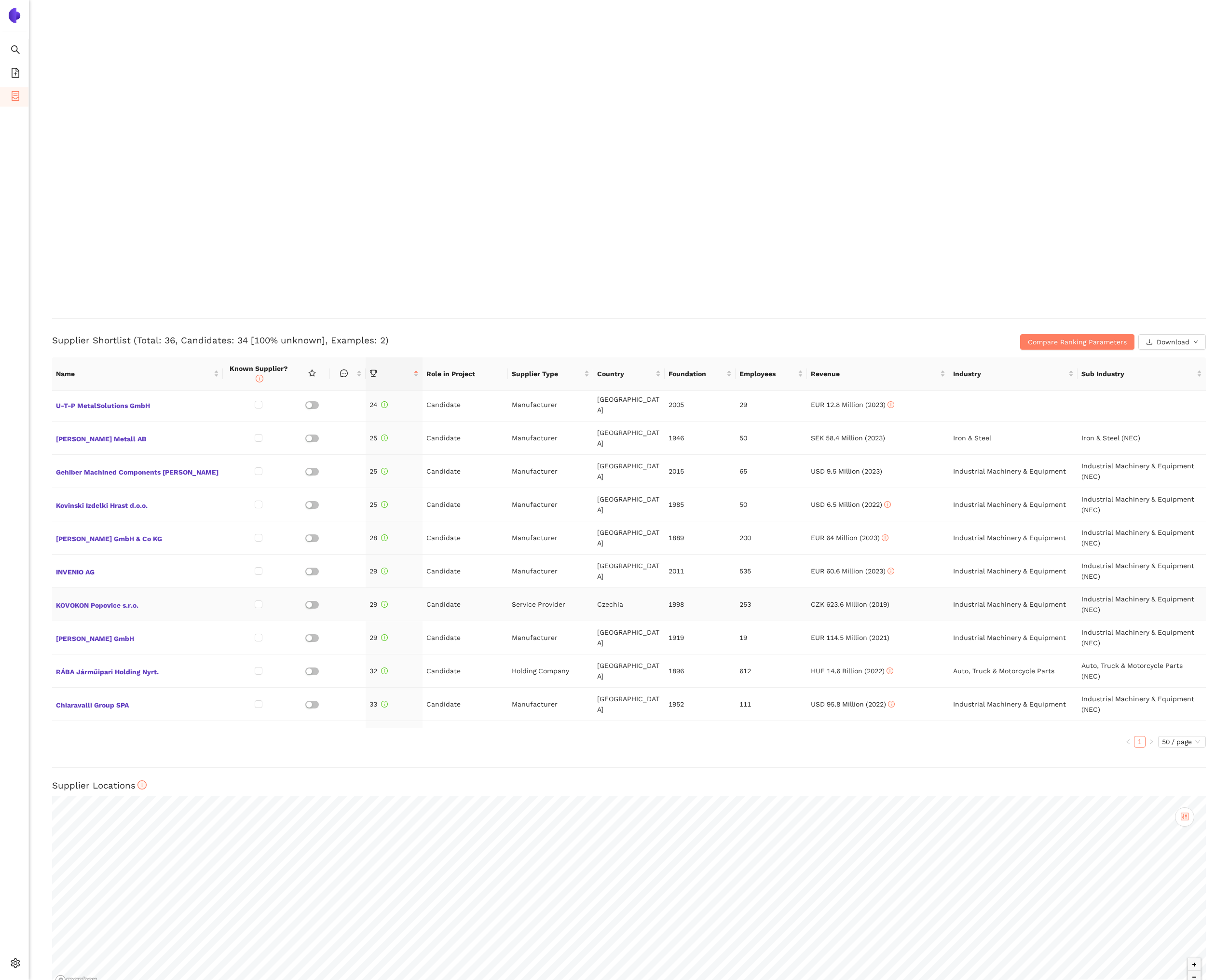
scroll to position [782, 0]
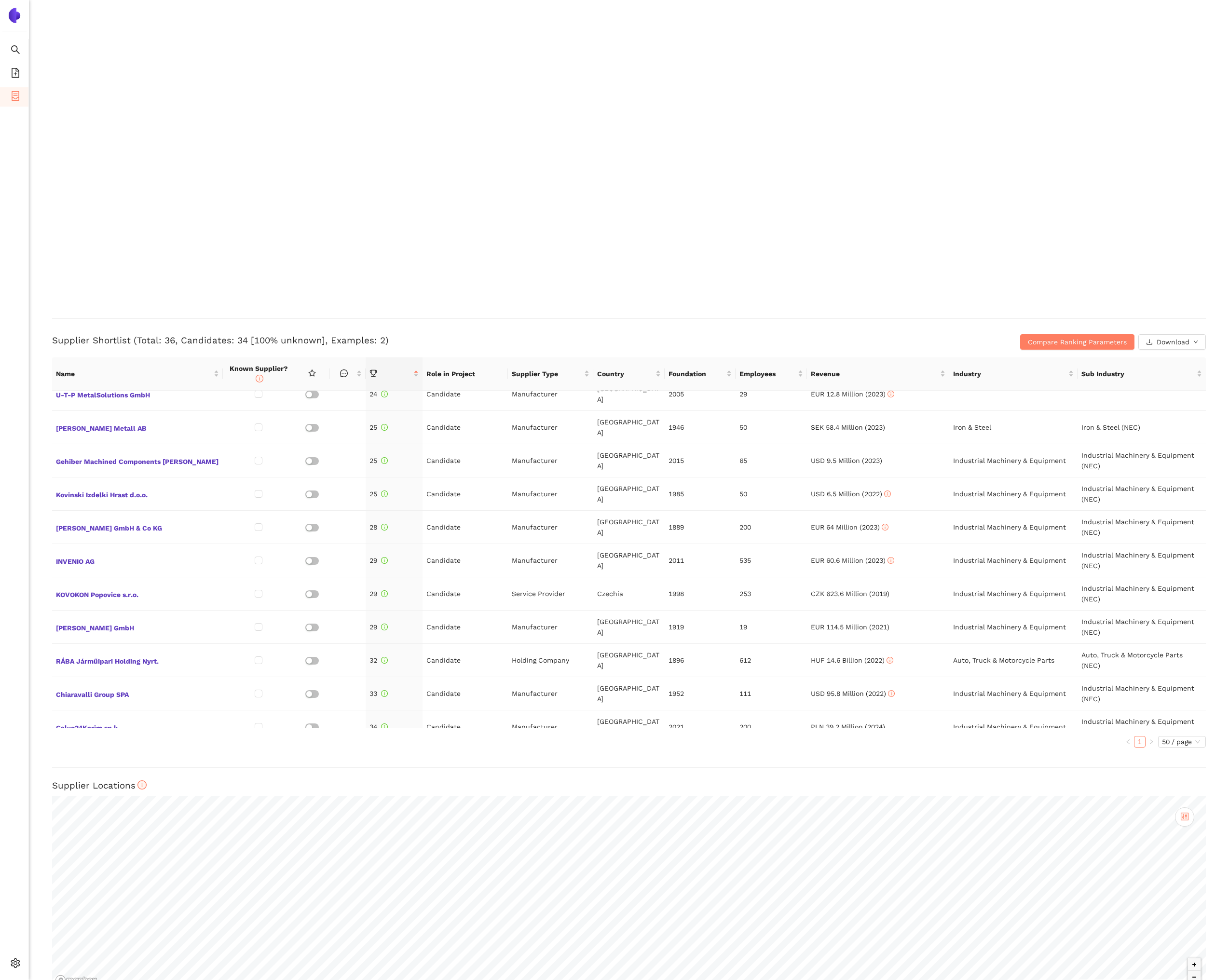
click at [191, 787] on span "EC PRECISION Technology (Jiangsu) Corporation" at bounding box center [138, 793] width 163 height 12
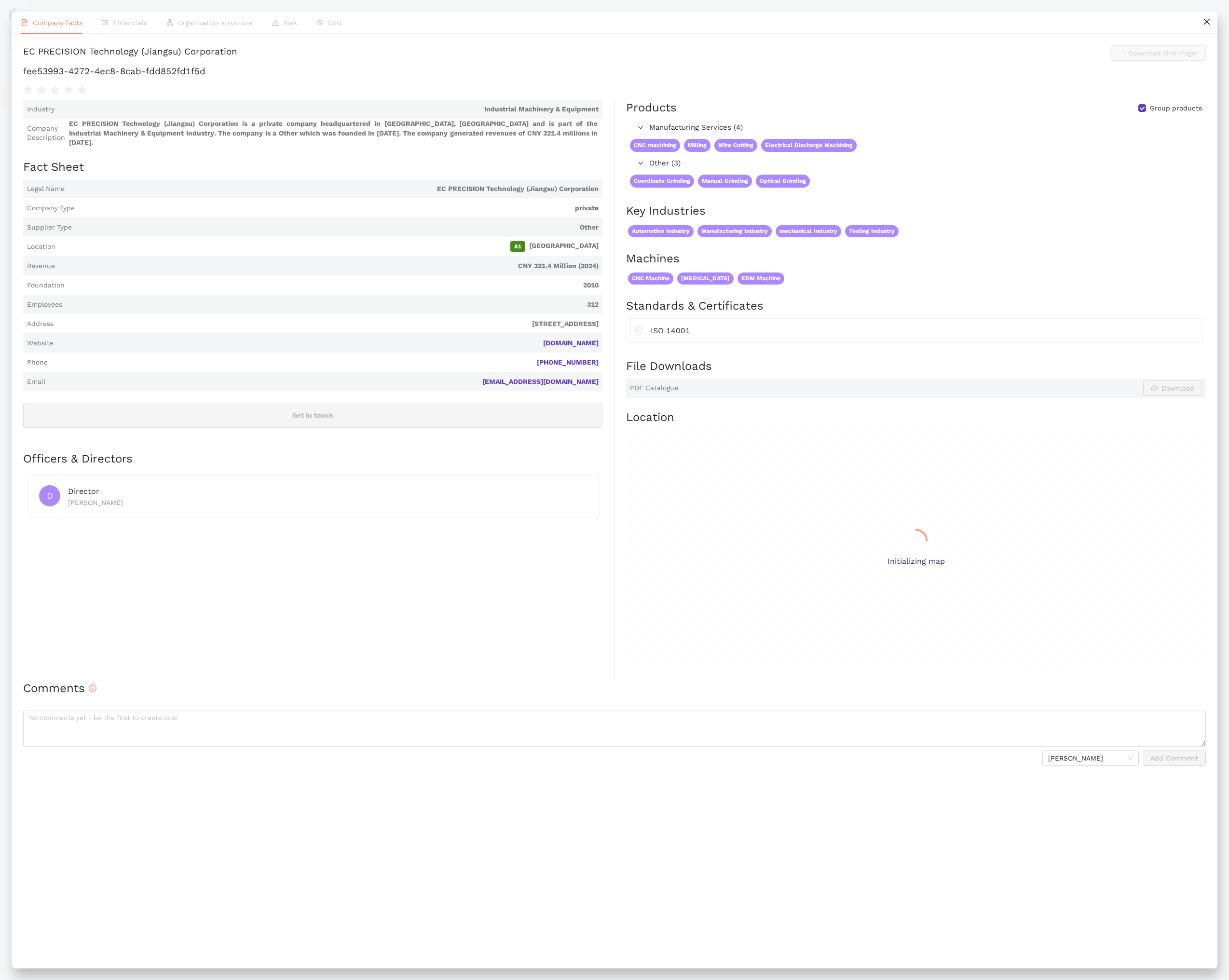
scroll to position [1178, 0]
click at [177, 76] on h1 "fee53993-4272-4ec8-8cab-fdd852fd1f5d" at bounding box center [614, 71] width 1183 height 12
click at [177, 76] on h1 "fee53993-4272-4ec8-8cab-fdd852fd1f5d" at bounding box center [614, 71] width 1183 height 12
click at [1204, 24] on icon "close" at bounding box center [1206, 21] width 6 height 6
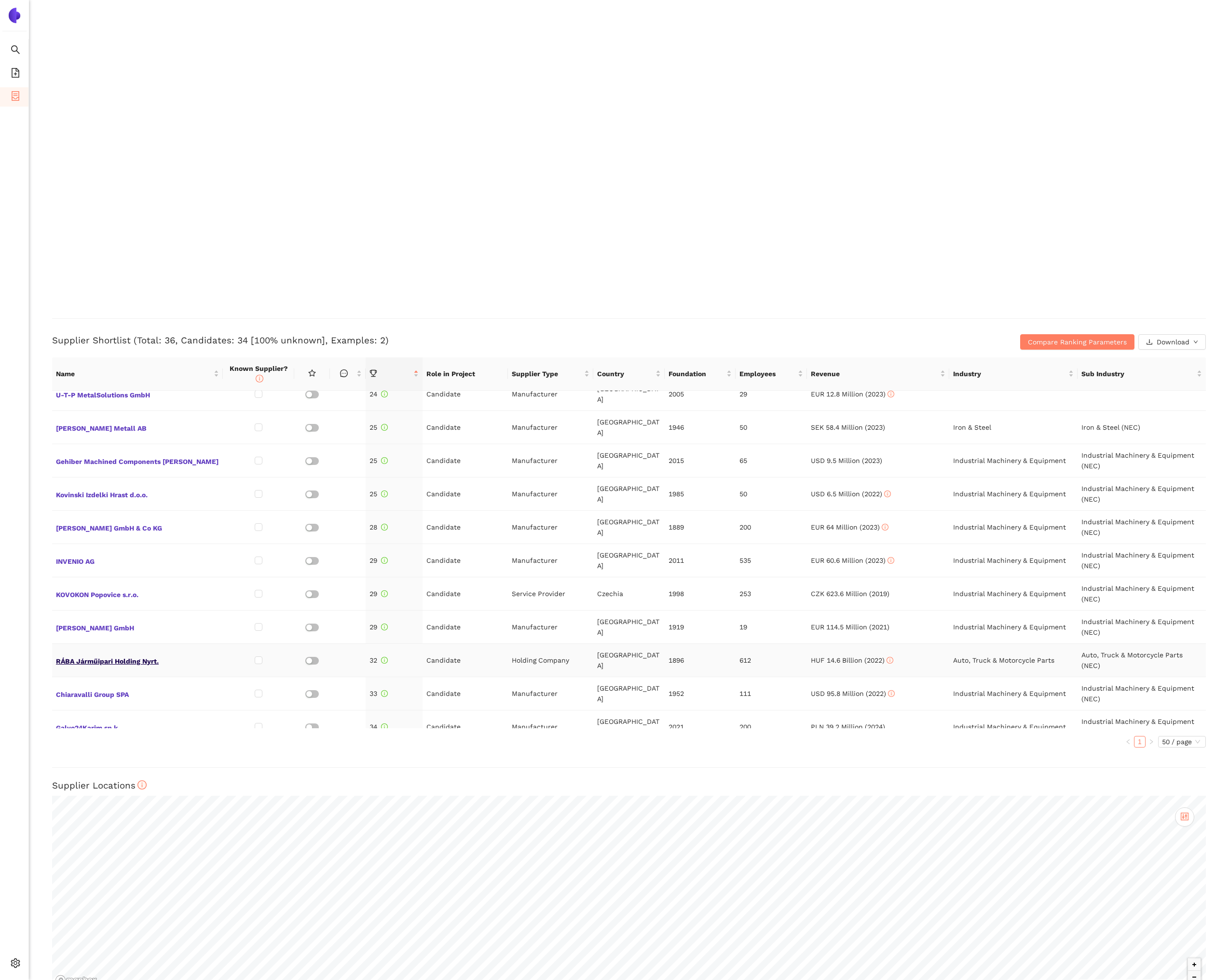
click at [151, 654] on span "RÁBA Járműipari Holding Nyrt." at bounding box center [138, 660] width 163 height 12
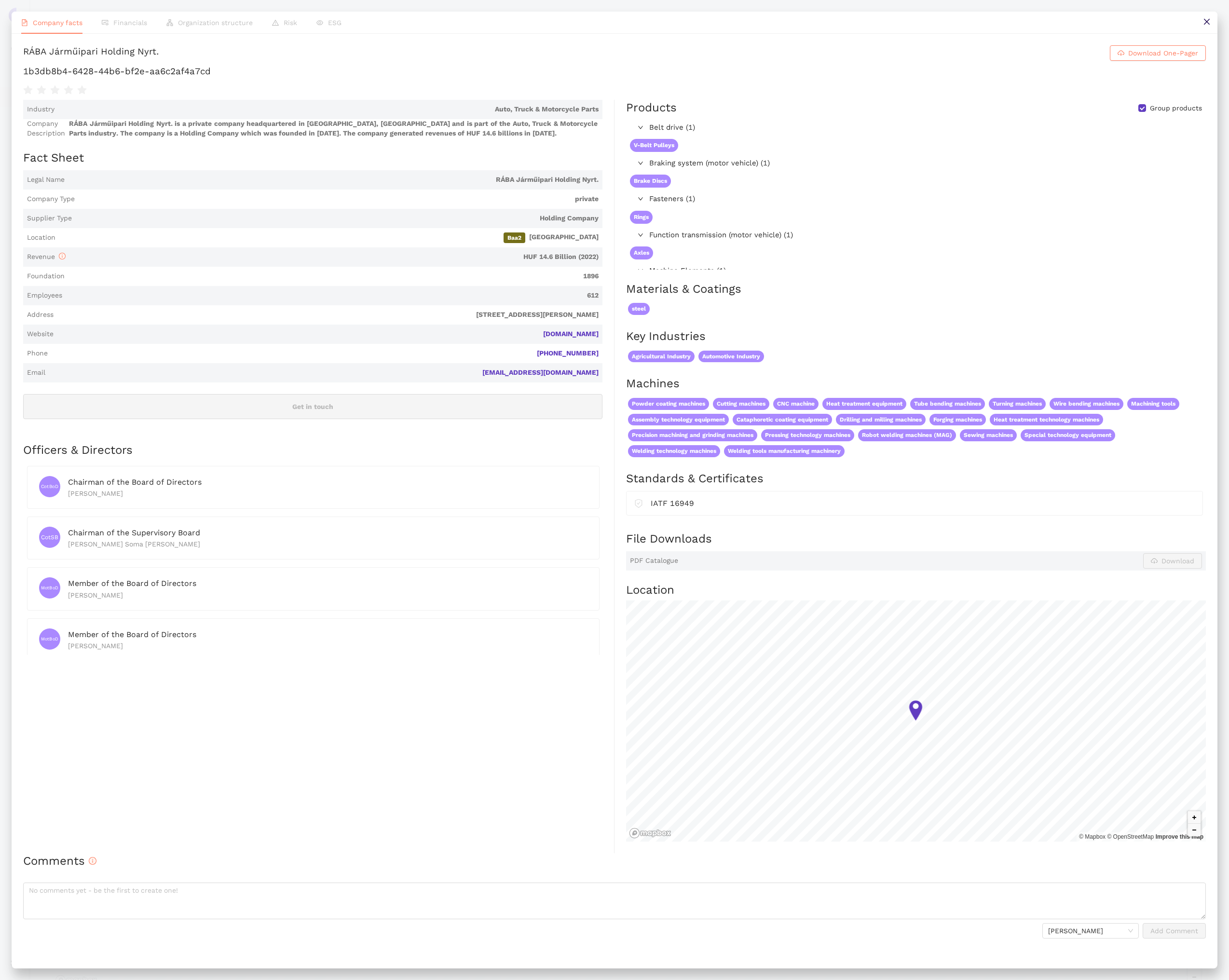
click at [161, 71] on h1 "1b3db8b4-6428-44b6-bf2e-aa6c2af4a7cd" at bounding box center [614, 71] width 1183 height 12
click at [1202, 17] on button at bounding box center [1206, 23] width 21 height 21
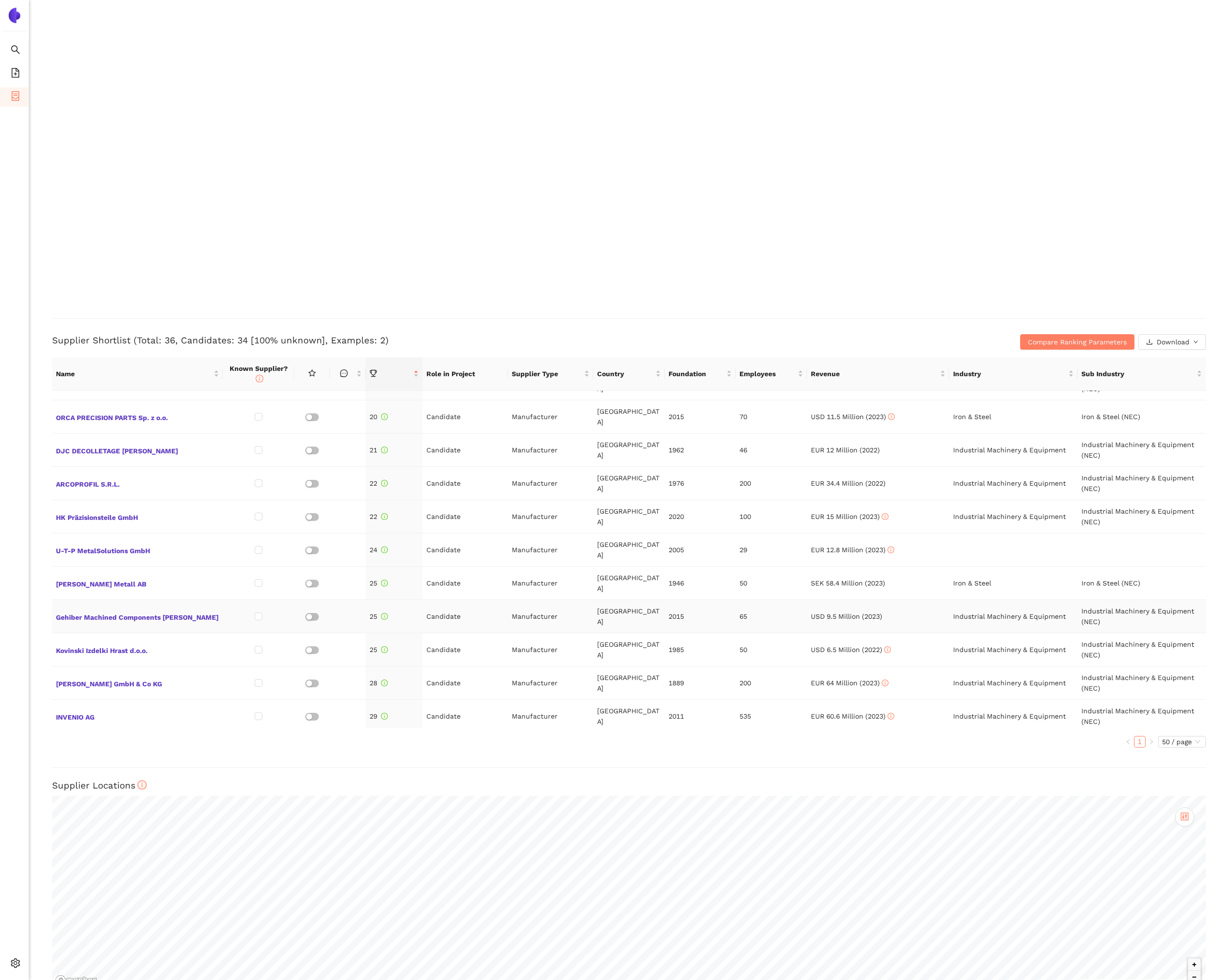
scroll to position [626, 0]
click at [148, 545] on span "U-T-P MetalSolutions GmbH" at bounding box center [138, 550] width 163 height 12
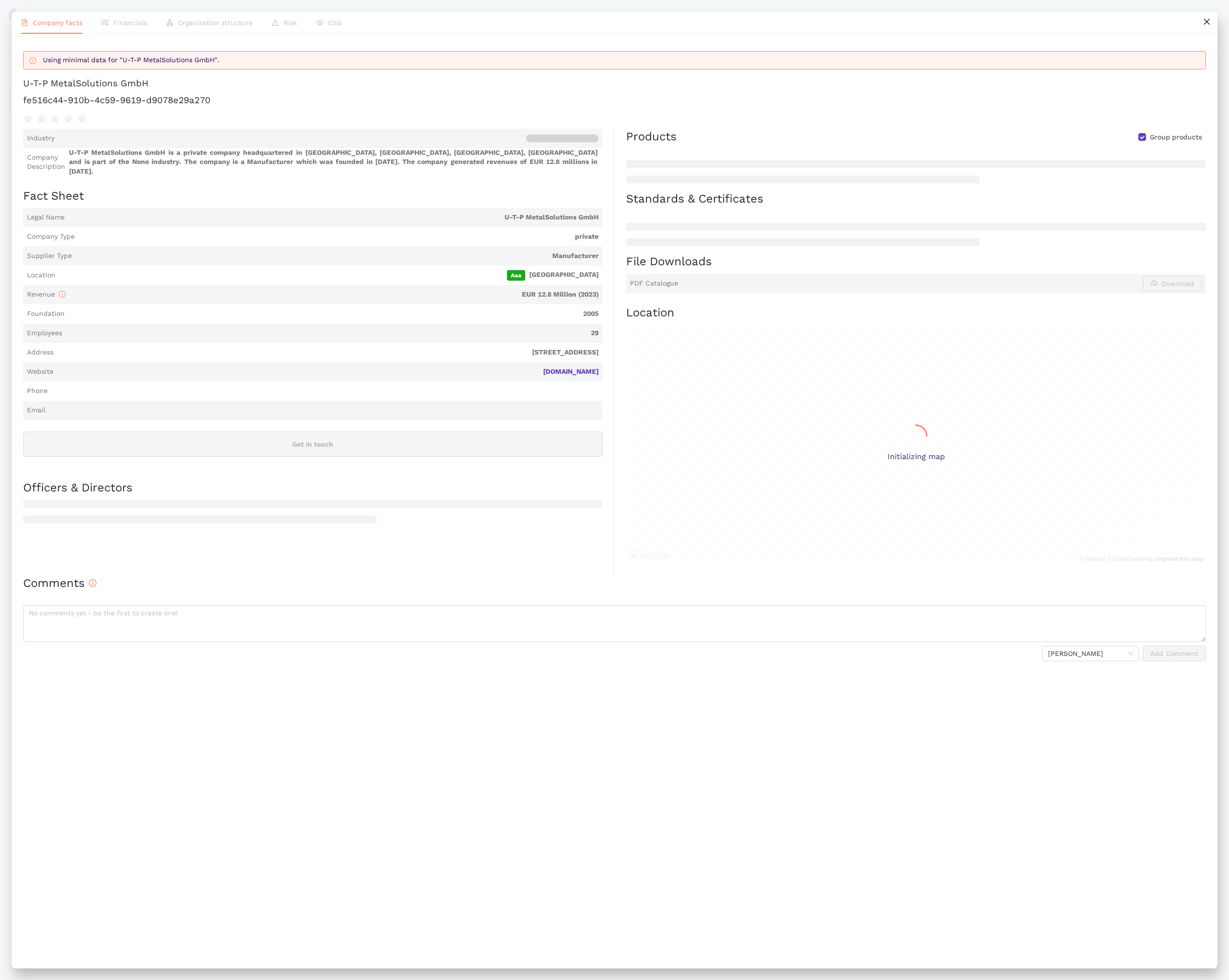
scroll to position [1178, 0]
click at [130, 106] on h1 "fe516c44-910b-4c59-9619-d9078e29a270" at bounding box center [614, 100] width 1183 height 12
click at [130, 106] on h1 "fe516c44-910b-4c59-9619-d9078e29a270" at bounding box center [614, 100] width 1183 height 12
click at [1206, 19] on icon "close" at bounding box center [1206, 21] width 8 height 8
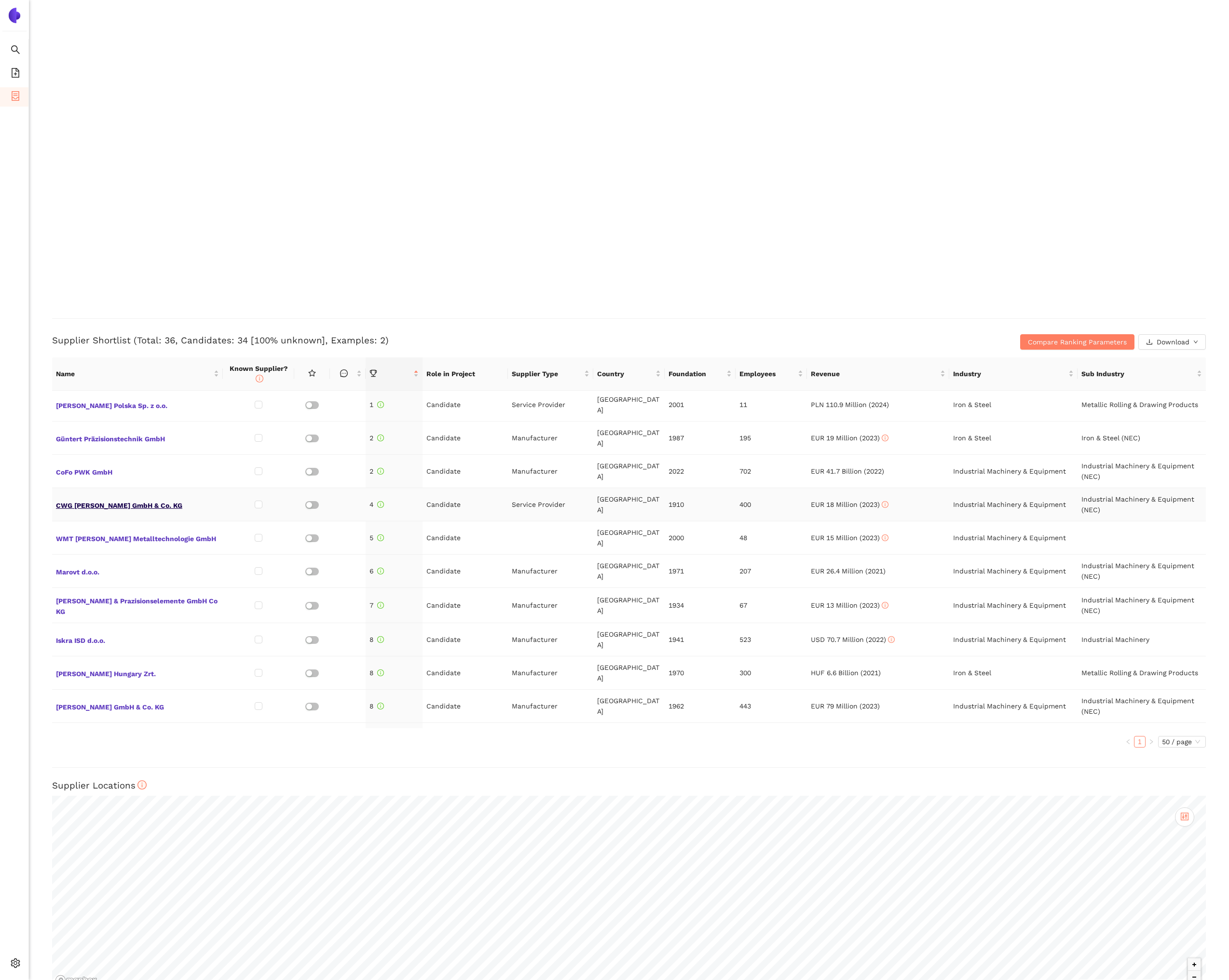
scroll to position [0, 0]
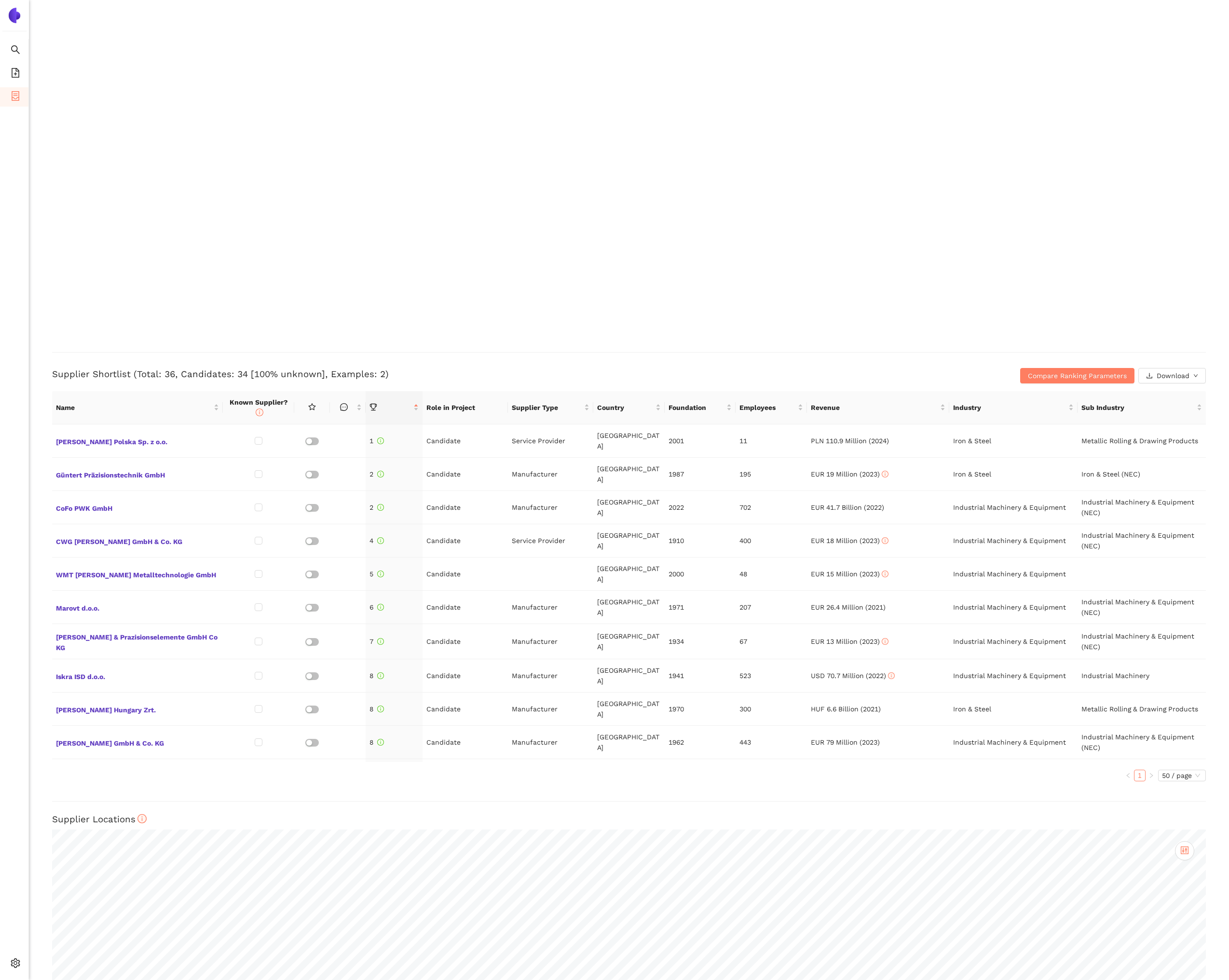
scroll to position [1145, 0]
